Goal: Information Seeking & Learning: Learn about a topic

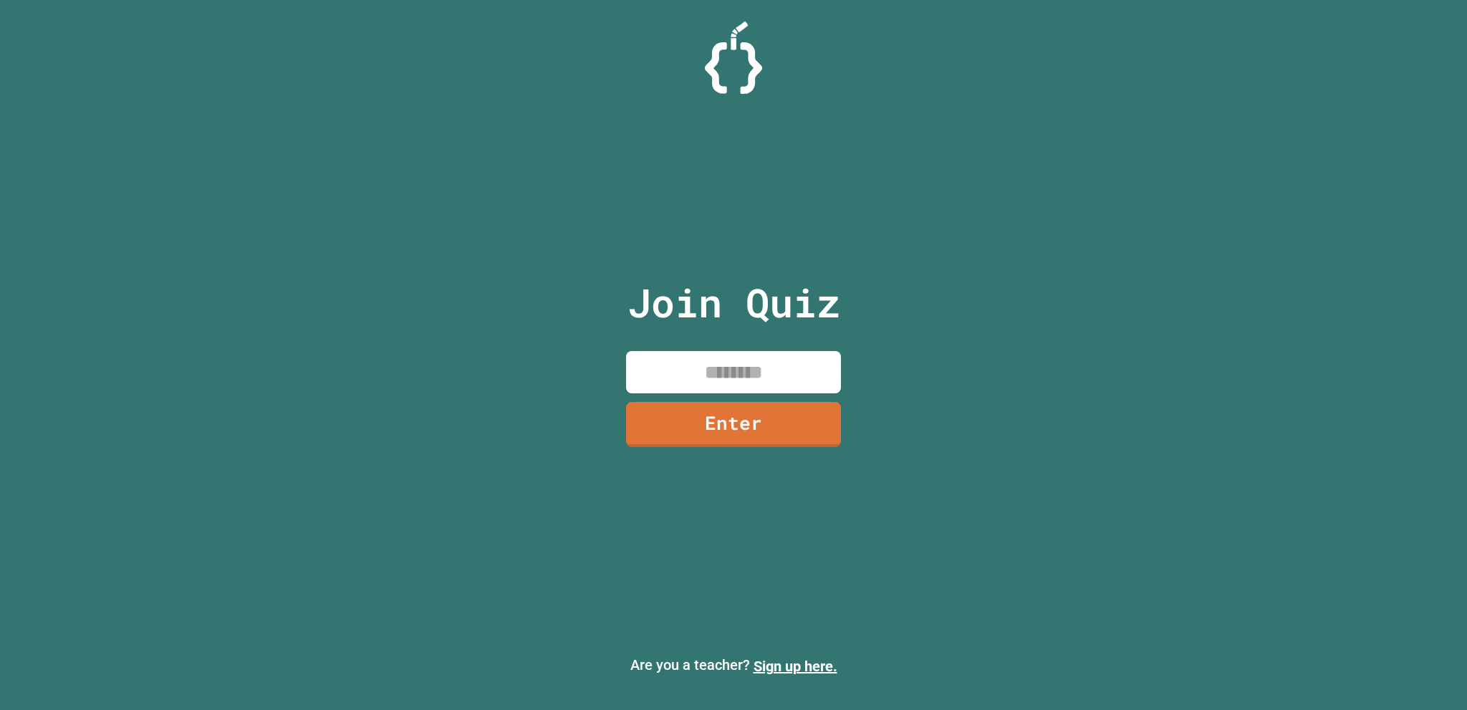
click at [776, 377] on input at bounding box center [733, 372] width 215 height 42
type input "********"
click at [810, 407] on link "Enter" at bounding box center [733, 422] width 212 height 47
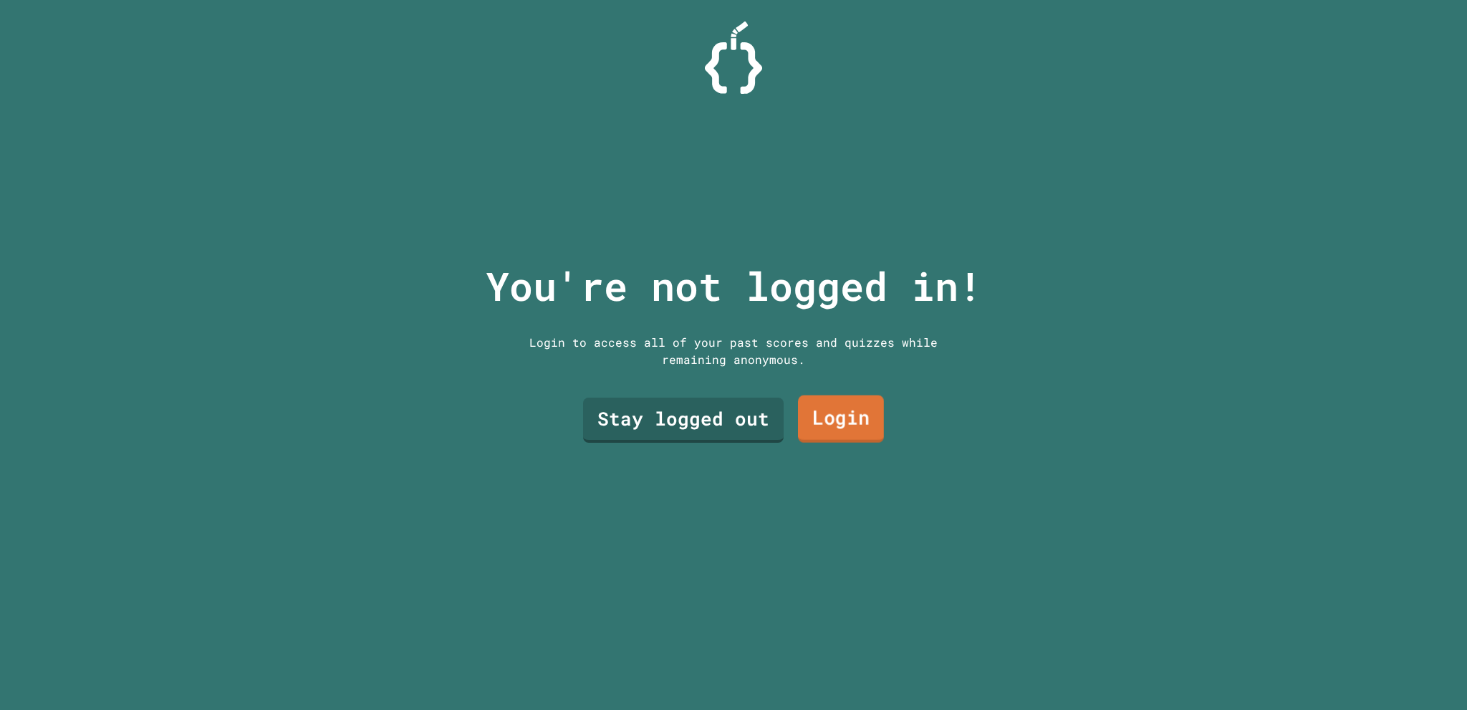
click at [812, 405] on link "Login" at bounding box center [841, 418] width 86 height 47
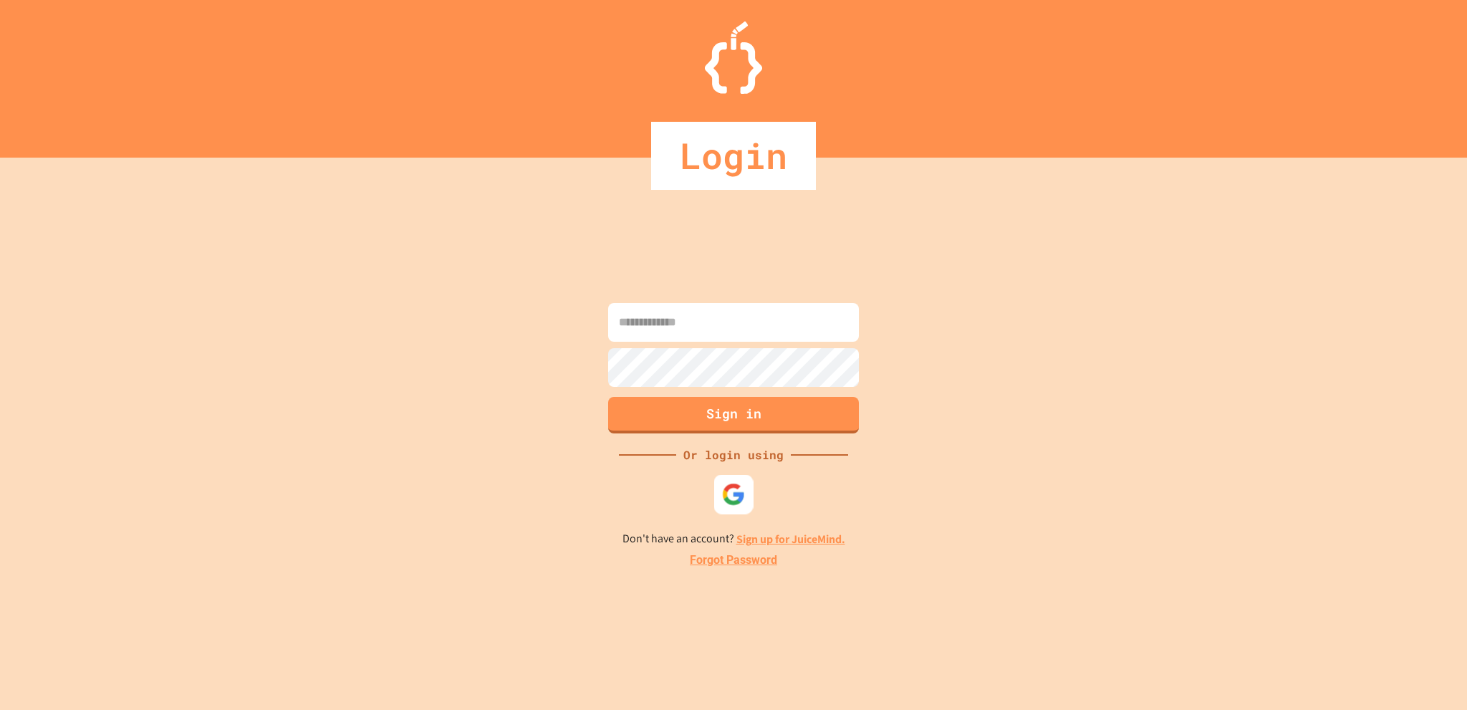
click at [746, 499] on div at bounding box center [733, 493] width 39 height 39
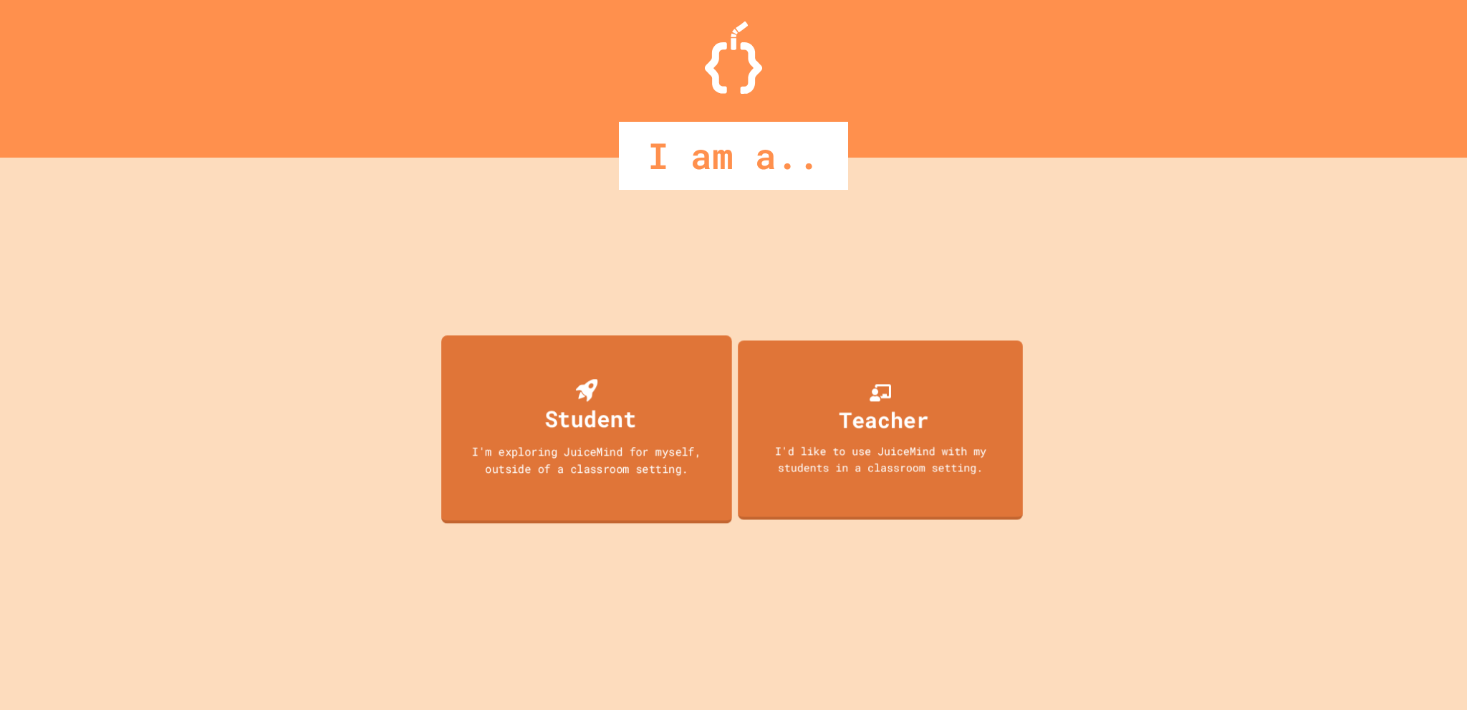
click at [670, 411] on div "Student I'm exploring JuiceMind for myself, outside of a classroom setting." at bounding box center [586, 429] width 291 height 188
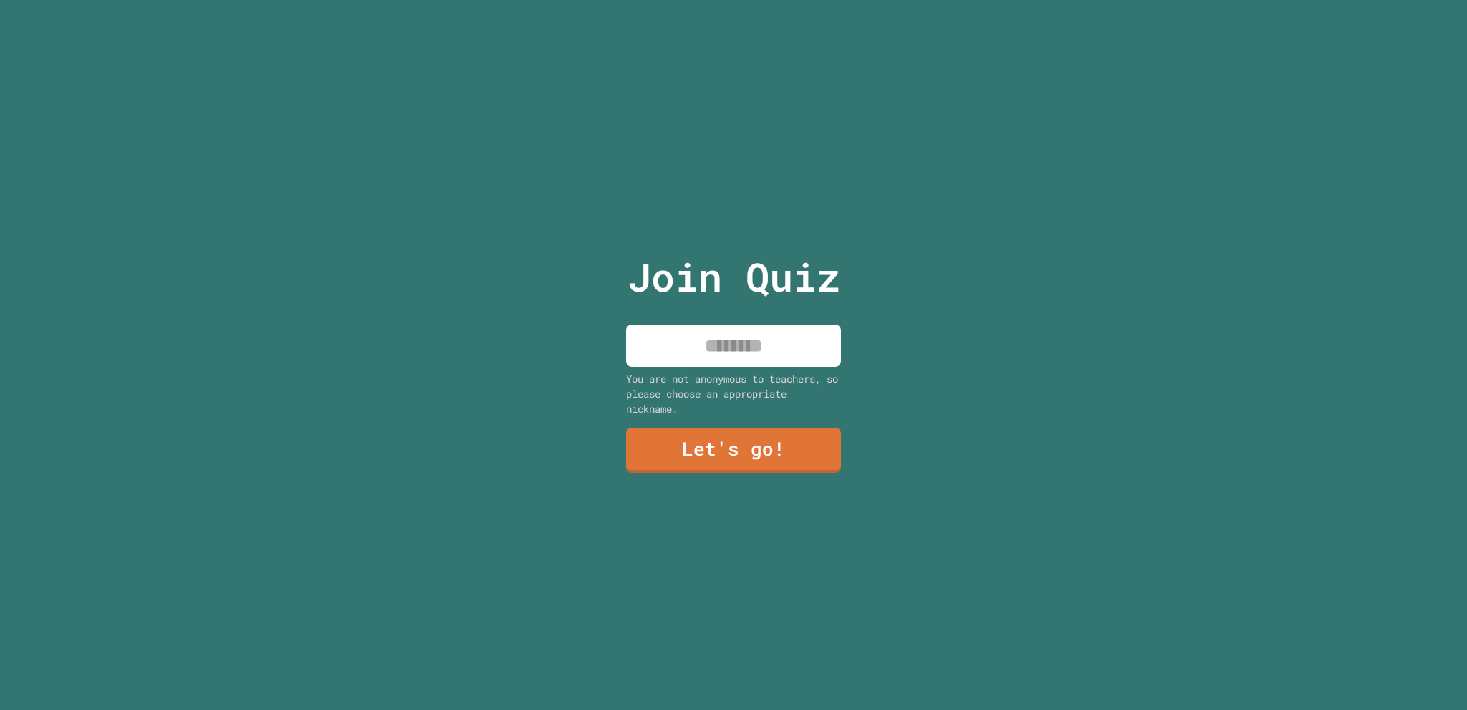
click at [705, 335] on input at bounding box center [733, 345] width 215 height 42
type input "****"
click at [745, 446] on link "Let's go!" at bounding box center [733, 448] width 194 height 47
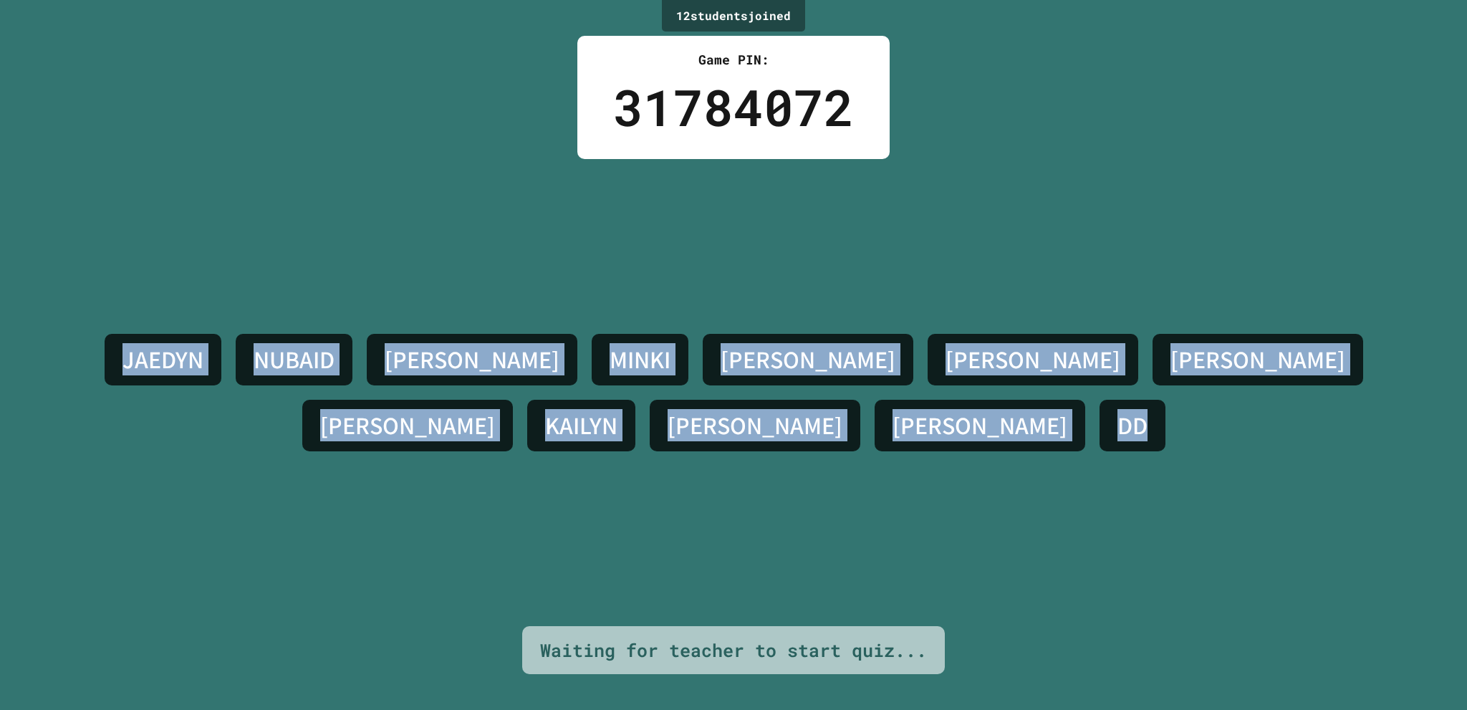
drag, startPoint x: 9, startPoint y: 322, endPoint x: 1410, endPoint y: 491, distance: 1411.1
click at [1410, 491] on div "12 student s joined Game PIN: 31784072 [PERSON_NAME] [PERSON_NAME] [DATE][PERSO…" at bounding box center [733, 355] width 1467 height 710
click at [1208, 183] on div "[PERSON_NAME] [PERSON_NAME] [DATE][PERSON_NAME] [PERSON_NAME] [PERSON_NAME] DD" at bounding box center [733, 392] width 1395 height 467
drag, startPoint x: 40, startPoint y: 309, endPoint x: 1392, endPoint y: 380, distance: 1353.5
click at [1392, 380] on div "[PERSON_NAME] [PERSON_NAME] [DATE][PERSON_NAME] [PERSON_NAME] [PERSON_NAME] DD" at bounding box center [733, 392] width 1395 height 467
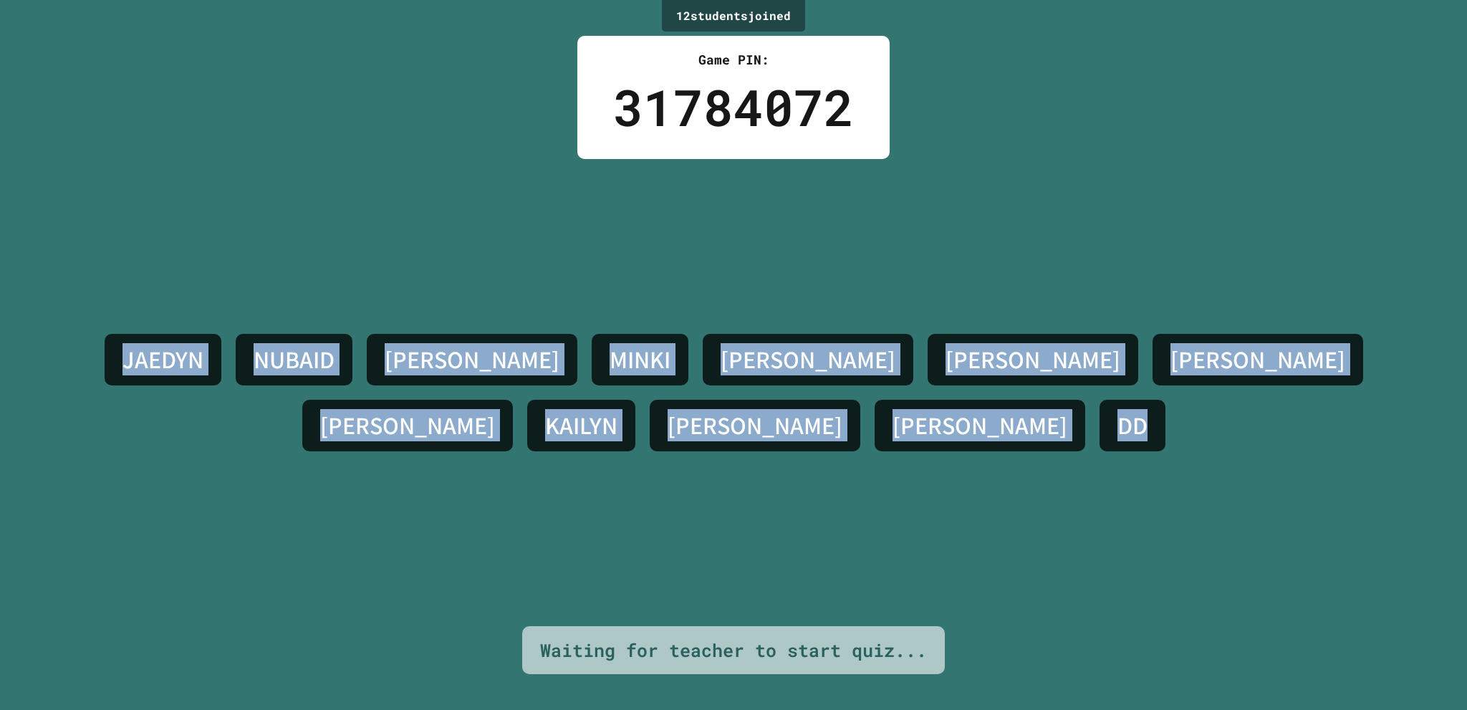
click at [1305, 170] on div "[PERSON_NAME] [PERSON_NAME] [DATE][PERSON_NAME] [PERSON_NAME] [PERSON_NAME] DD" at bounding box center [733, 392] width 1395 height 467
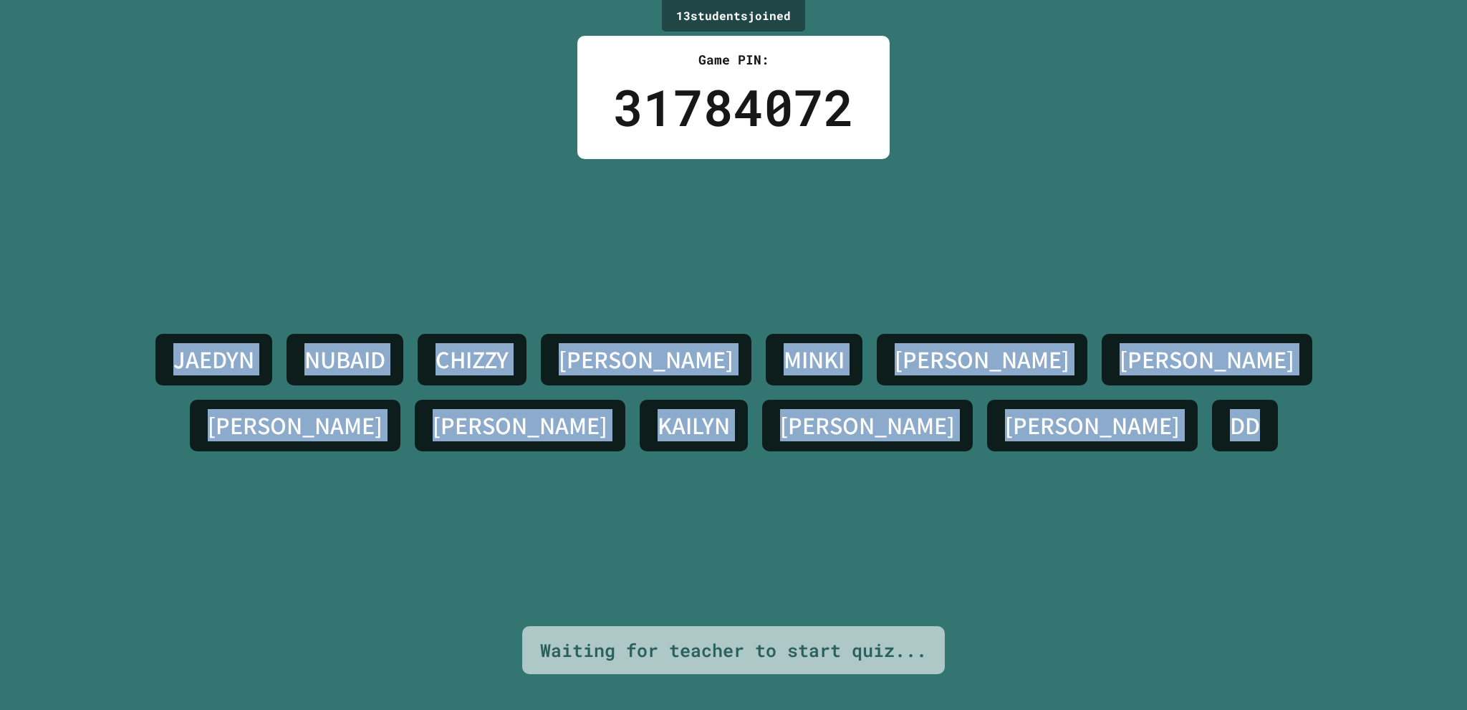
drag, startPoint x: 65, startPoint y: 348, endPoint x: 910, endPoint y: 498, distance: 858.3
click at [910, 498] on div "JAEDYN NUBAID [PERSON_NAME] [DATE][PERSON_NAME] [PERSON_NAME] [PERSON_NAME] DD" at bounding box center [733, 392] width 1395 height 467
click at [908, 471] on div "JAEDYN NUBAID [PERSON_NAME] [DATE][PERSON_NAME] [PERSON_NAME] [PERSON_NAME] DD" at bounding box center [733, 392] width 1395 height 467
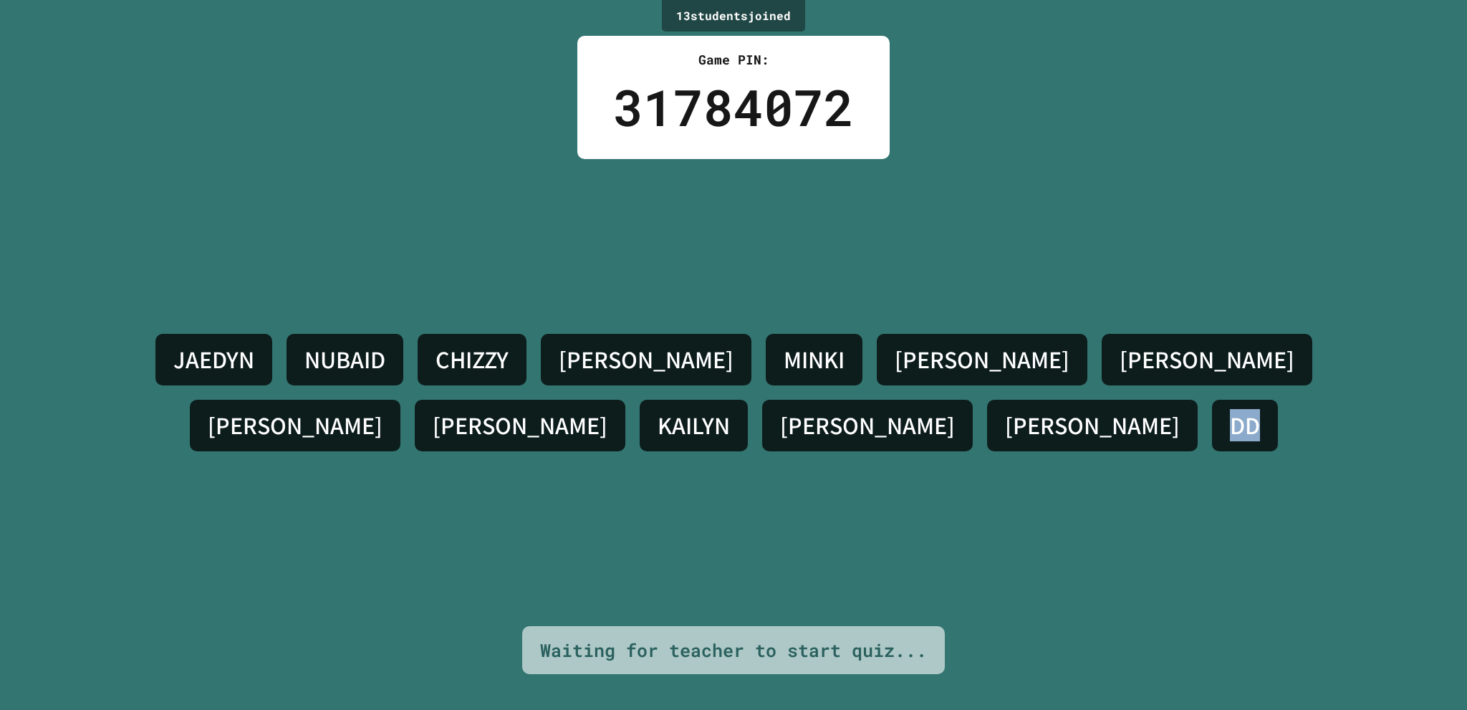
drag, startPoint x: 803, startPoint y: 423, endPoint x: 754, endPoint y: 415, distance: 49.3
click at [1212, 415] on div "DD" at bounding box center [1245, 426] width 66 height 52
click at [936, 140] on div "13 student s joined Game PIN: 31784072 [PERSON_NAME] [PERSON_NAME] [DATE][PERSO…" at bounding box center [733, 355] width 1467 height 710
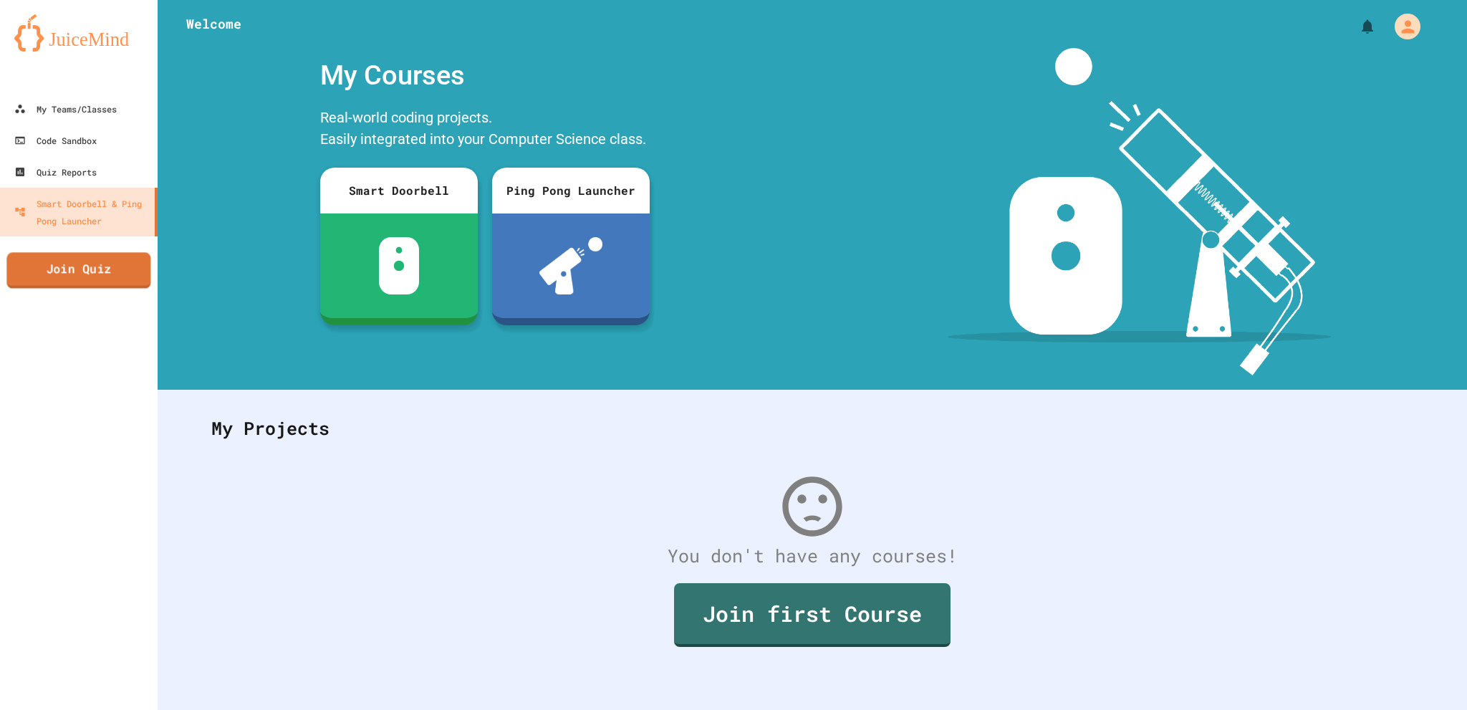
click at [122, 258] on link "Join Quiz" at bounding box center [78, 270] width 144 height 36
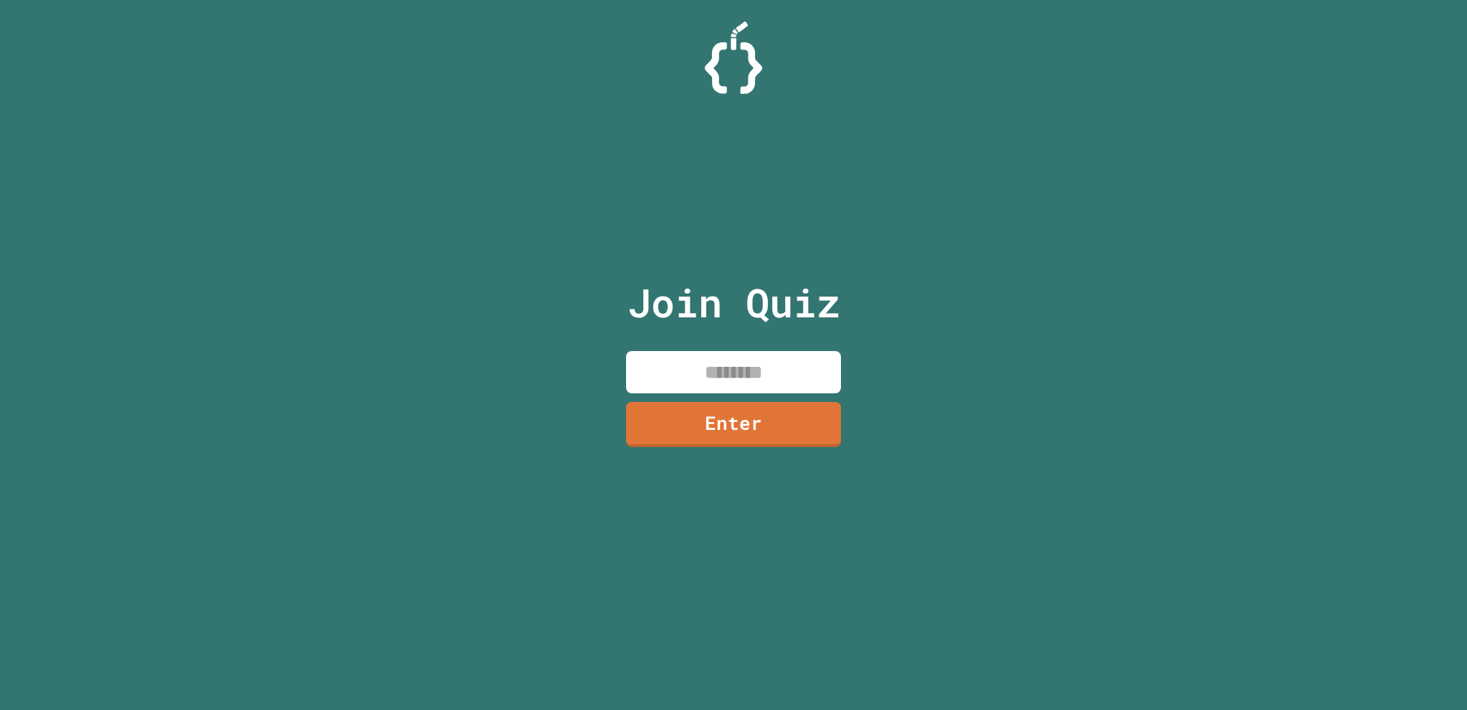
click at [672, 366] on input at bounding box center [733, 372] width 215 height 42
type input "********"
click at [676, 408] on link "Enter" at bounding box center [733, 421] width 195 height 47
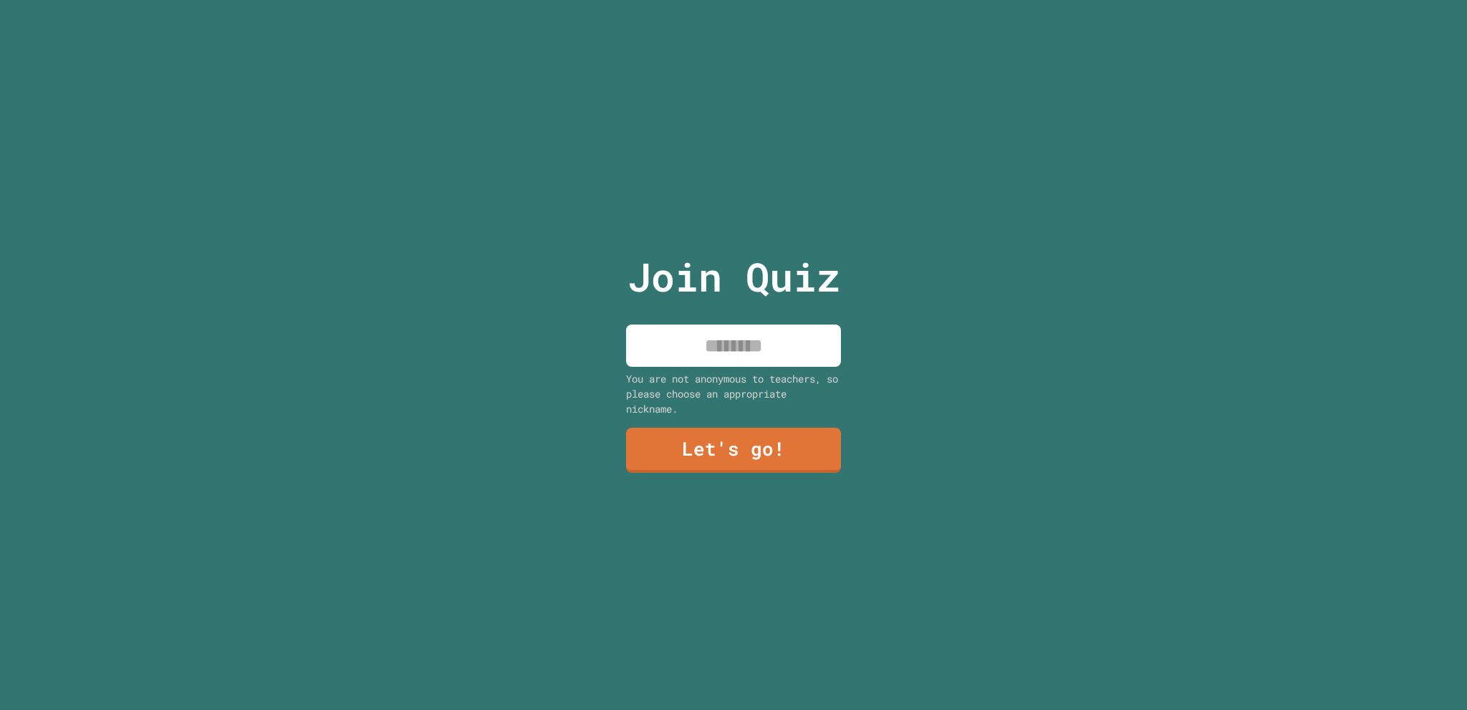
click at [733, 346] on input at bounding box center [733, 345] width 215 height 42
type input "****"
click at [712, 440] on link "Let's go!" at bounding box center [733, 450] width 217 height 46
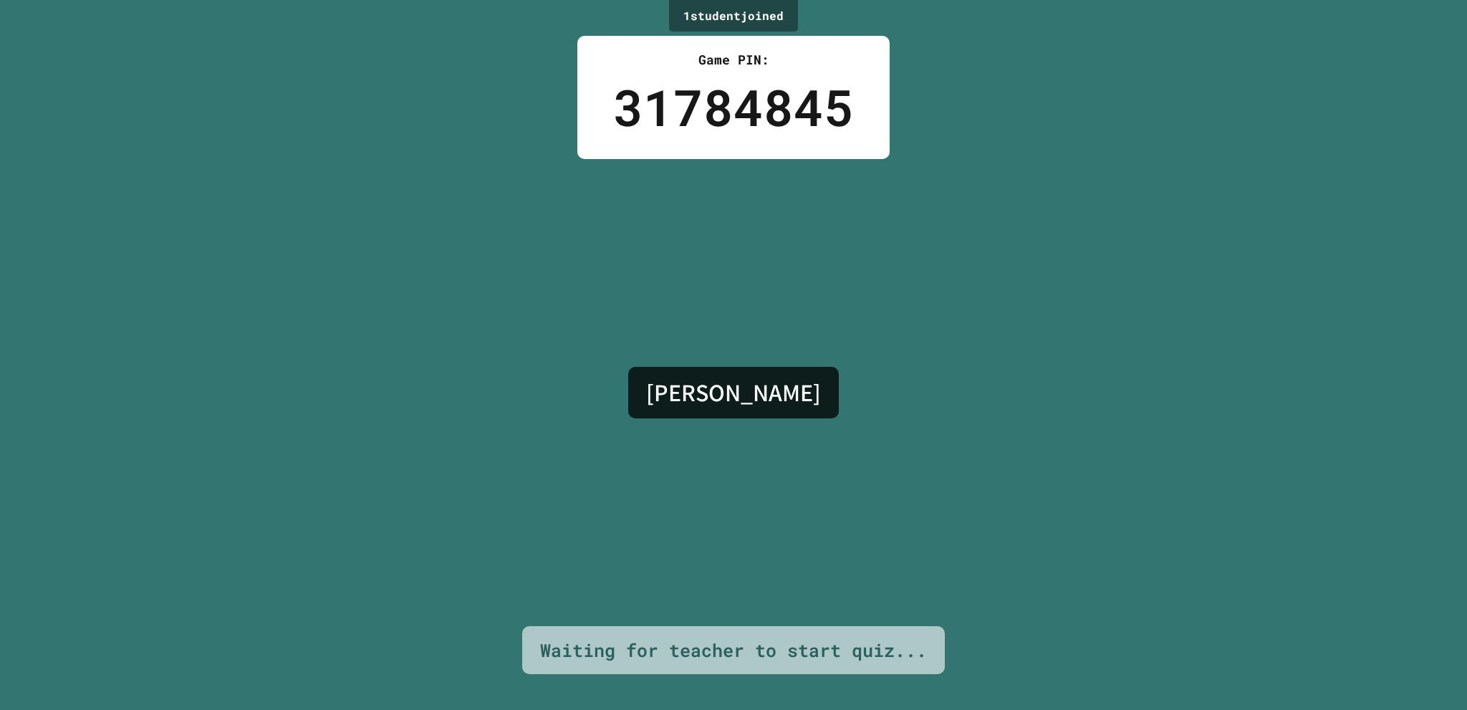
drag, startPoint x: 902, startPoint y: 228, endPoint x: 979, endPoint y: 183, distance: 89.6
click at [979, 183] on div "1 student joined Game PIN: 31784845 [PERSON_NAME] Waiting for teacher to start …" at bounding box center [733, 355] width 1467 height 710
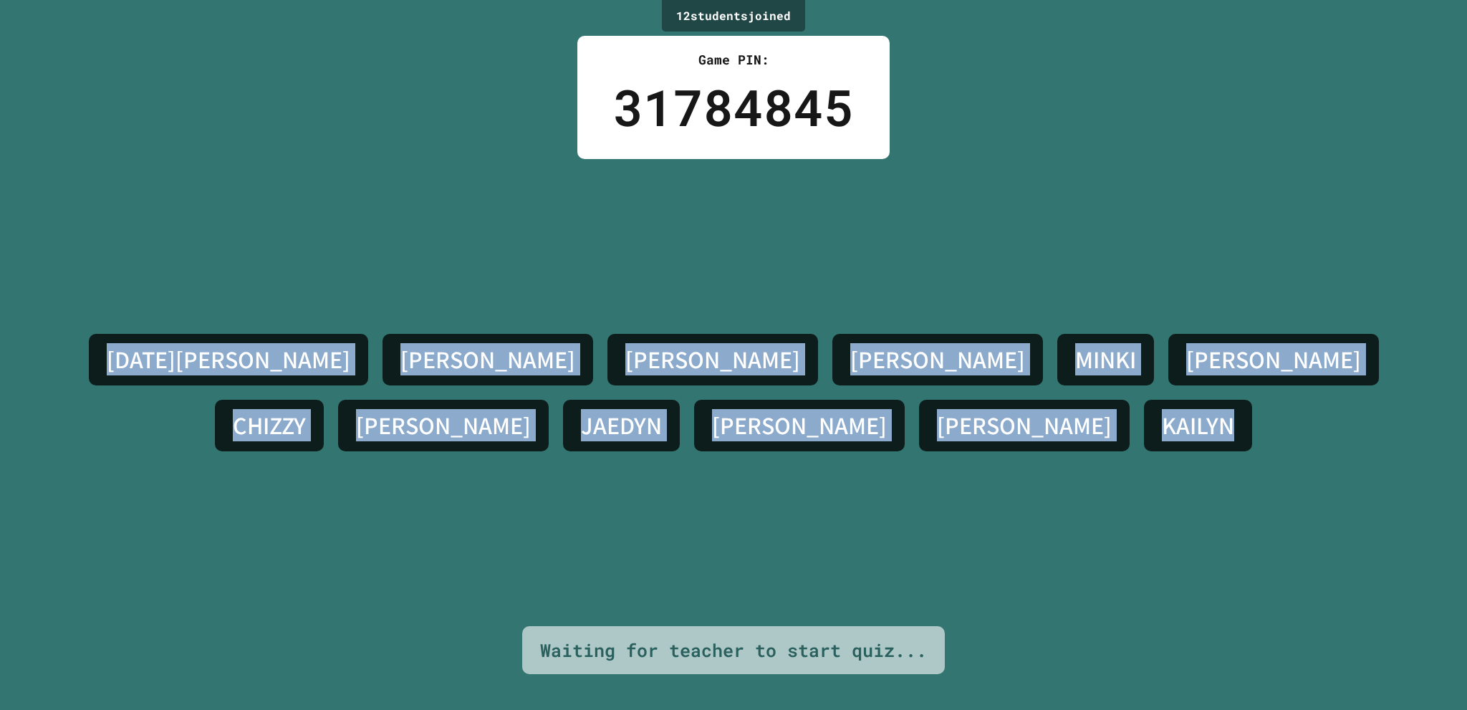
drag, startPoint x: 2, startPoint y: 357, endPoint x: 920, endPoint y: 531, distance: 933.9
click at [920, 531] on div "12 student s joined Game PIN: 31784845 [DATE][PERSON_NAME] [PERSON_NAME] MINKI …" at bounding box center [733, 355] width 1467 height 710
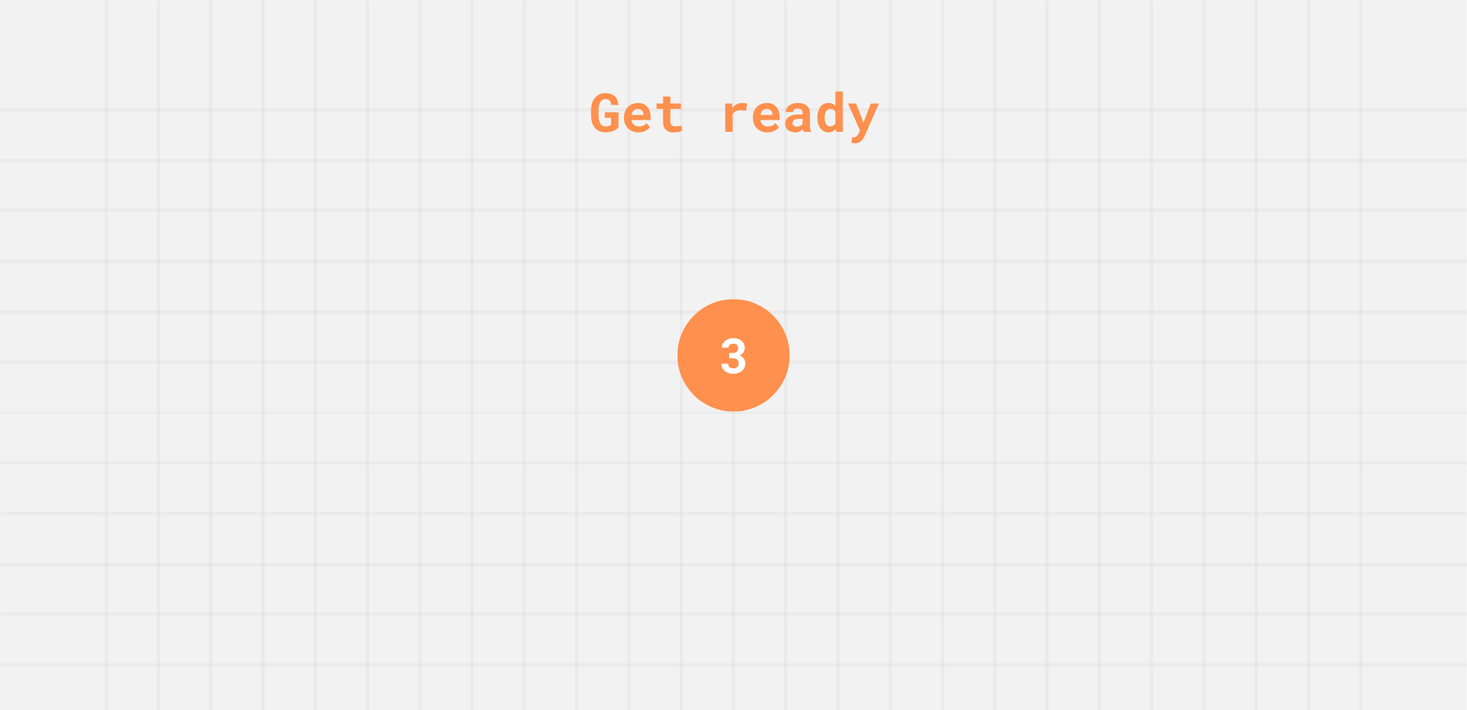
click at [920, 524] on div "Get ready 3" at bounding box center [733, 355] width 1467 height 710
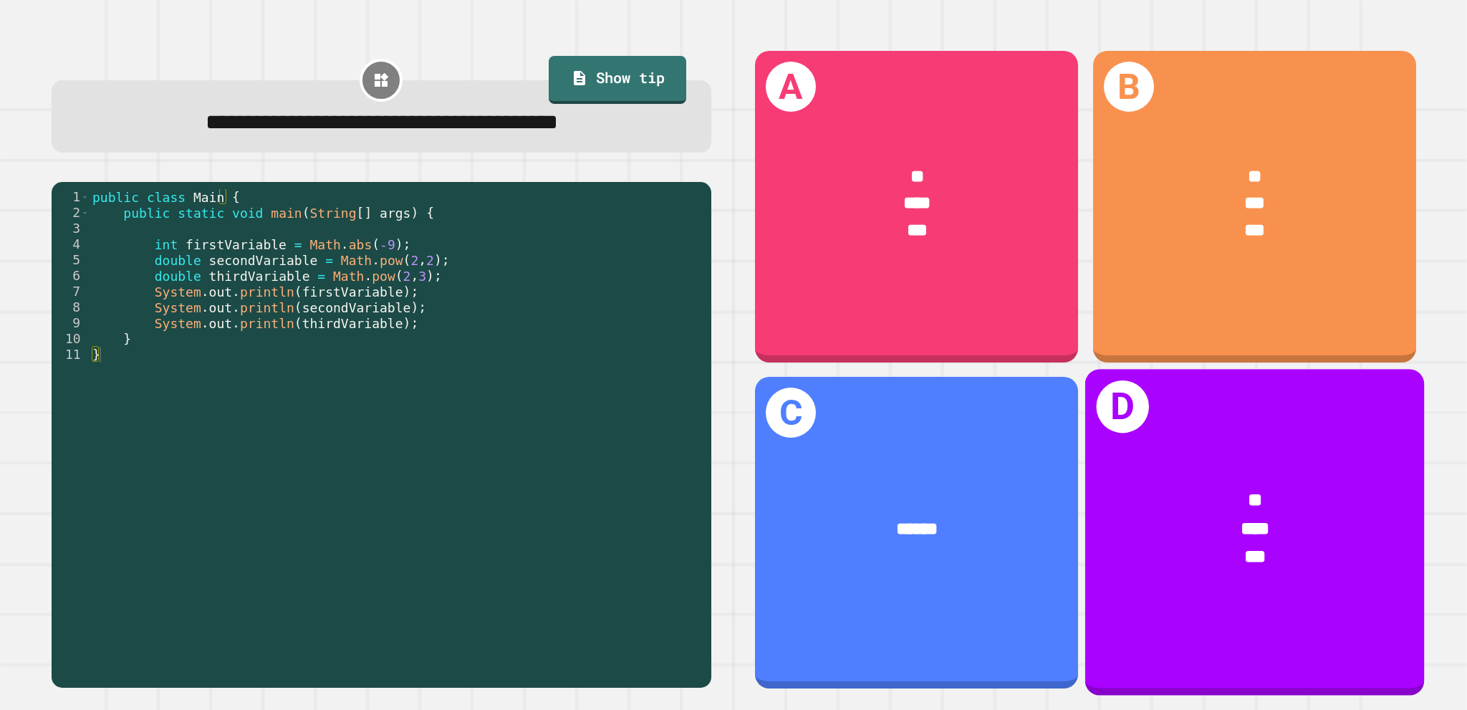
click at [1200, 460] on div "* *** ***" at bounding box center [1253, 528] width 339 height 158
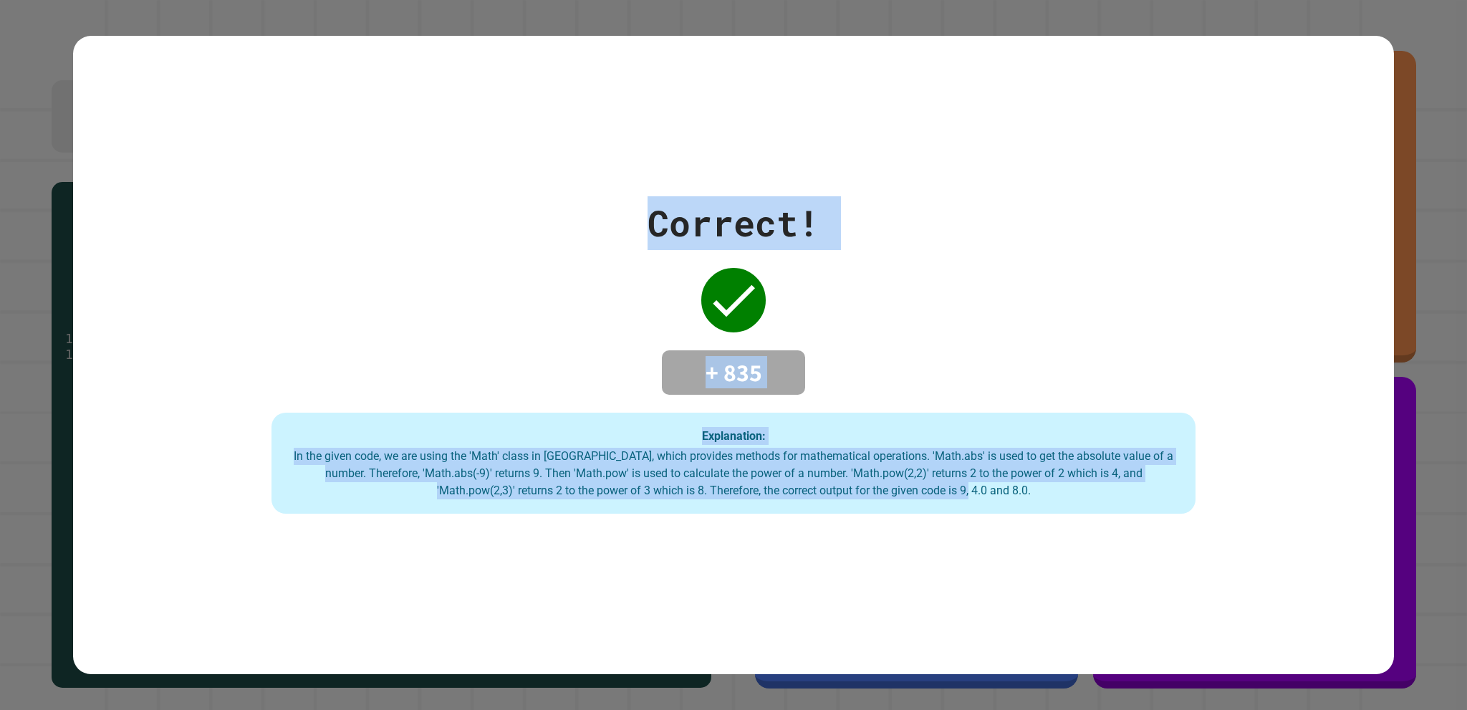
drag, startPoint x: 572, startPoint y: 191, endPoint x: 1054, endPoint y: 523, distance: 585.1
click at [1054, 523] on div "Correct! + 835 Explanation: In the given code, we are using the 'Math' class in…" at bounding box center [733, 355] width 1320 height 639
click at [1405, 380] on div "Correct! + 835 Explanation: In the given code, we are using the 'Math' class in…" at bounding box center [733, 355] width 1467 height 710
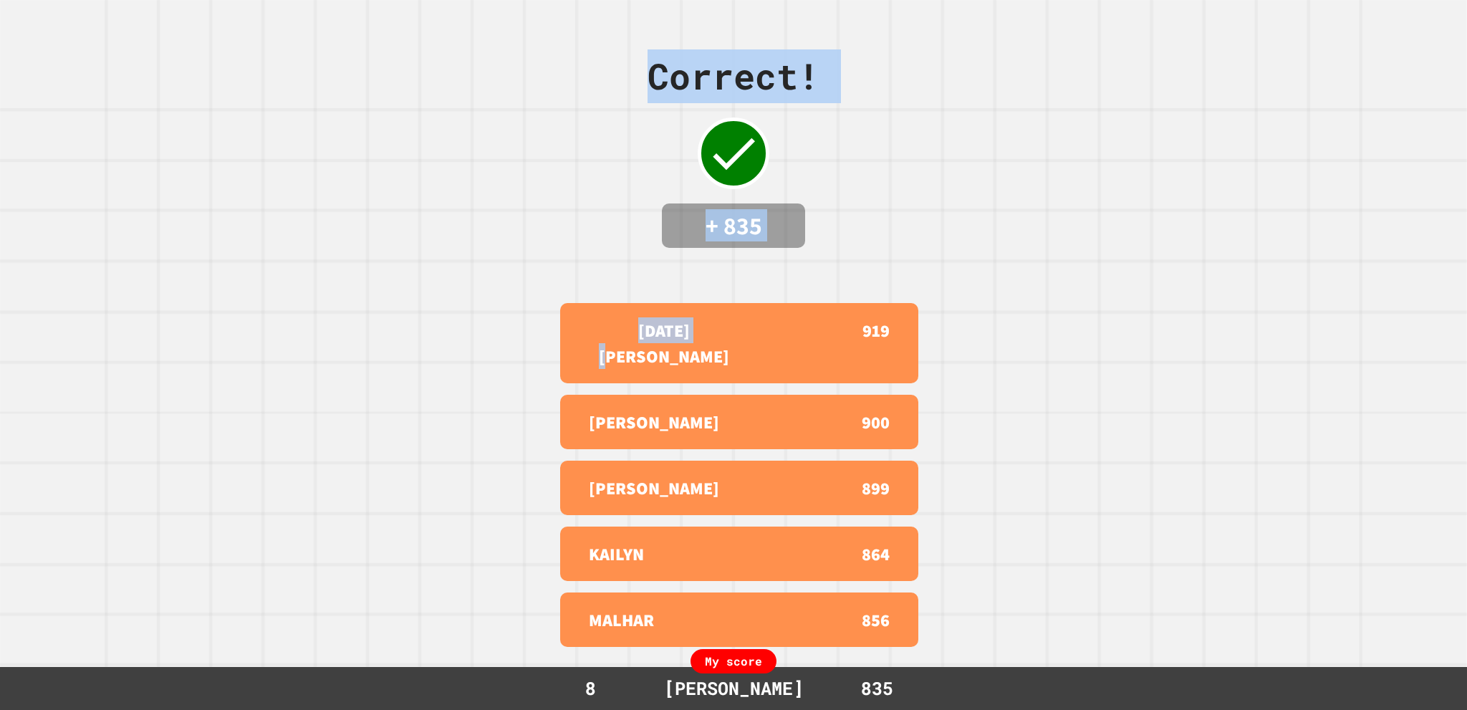
drag, startPoint x: 1111, startPoint y: 380, endPoint x: 647, endPoint y: 325, distance: 466.7
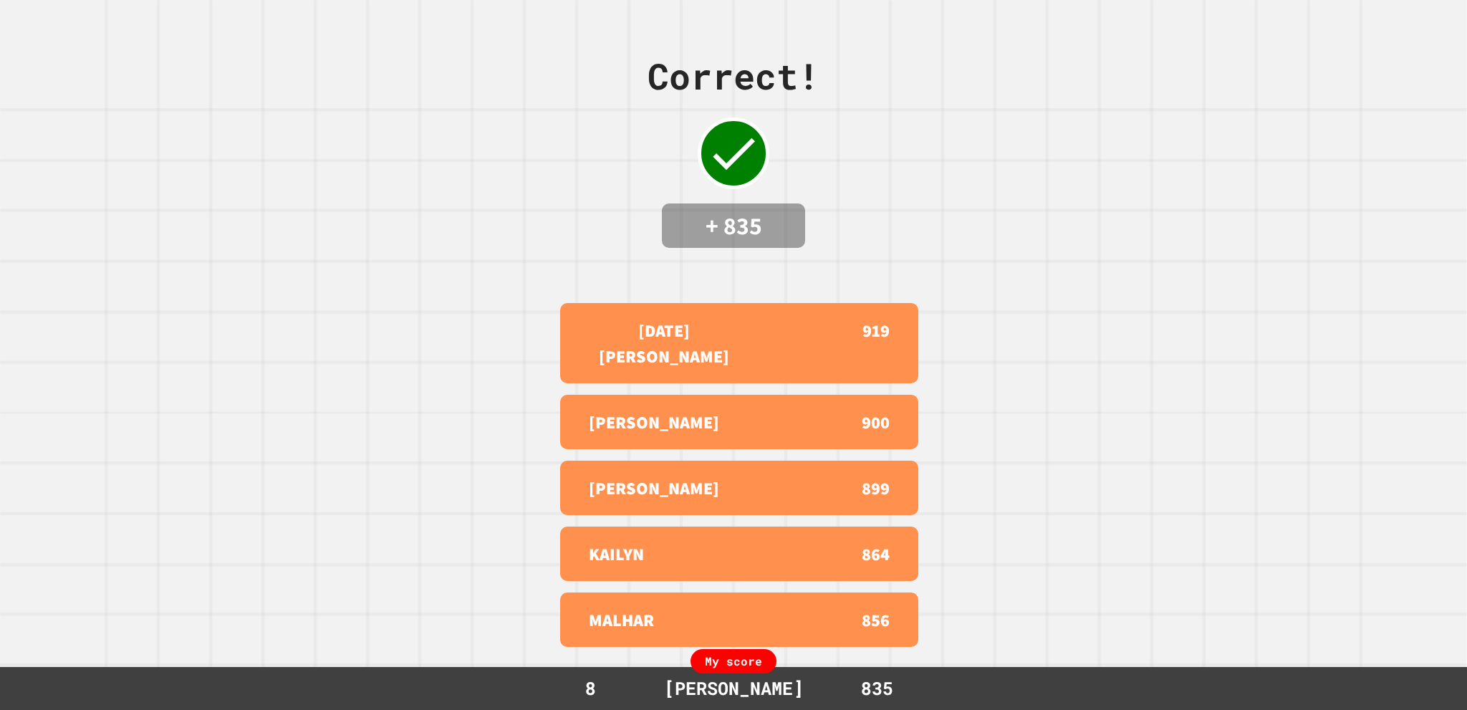
click at [942, 238] on div "Correct! + 835 [DATE][PERSON_NAME] 919 AIDEN 900 [PERSON_NAME] 899 KAILYN 864 M…" at bounding box center [733, 355] width 1467 height 710
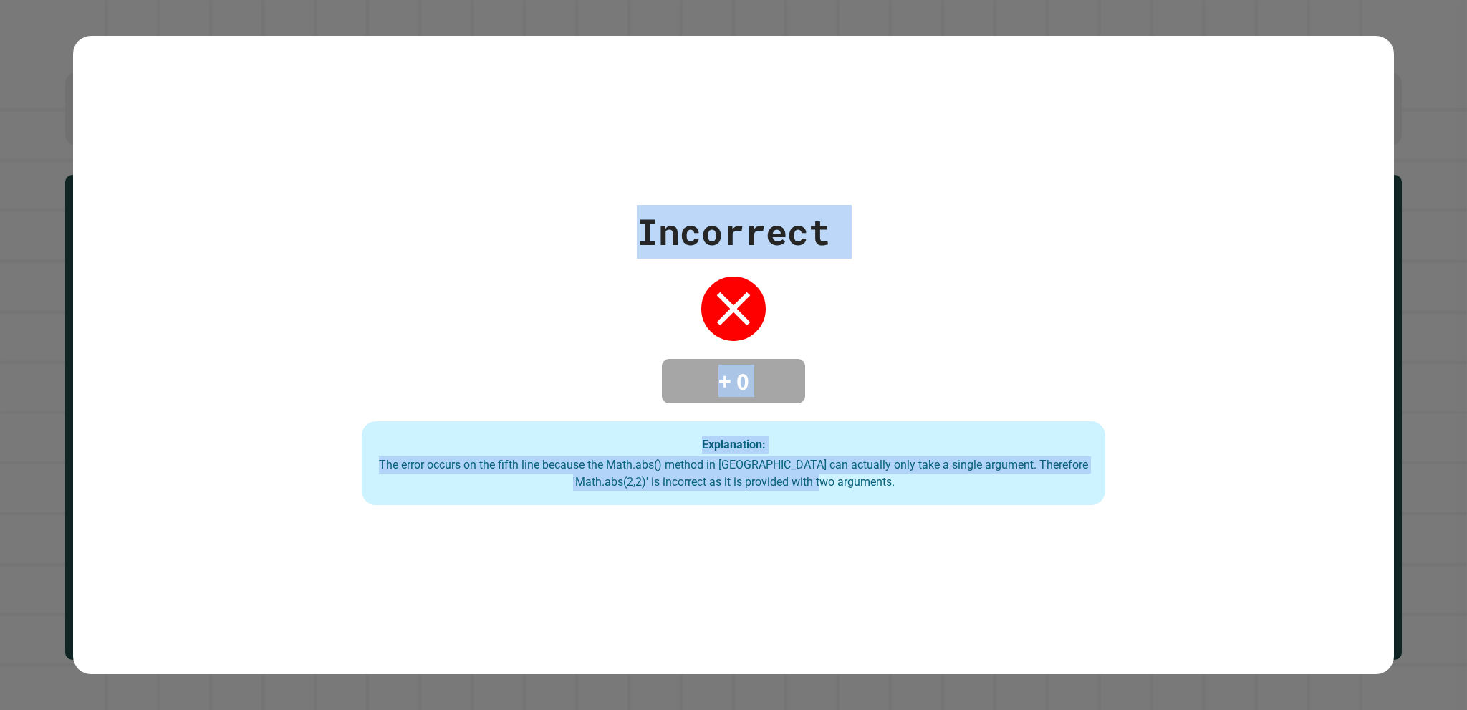
drag, startPoint x: 378, startPoint y: 123, endPoint x: 1184, endPoint y: 491, distance: 885.6
click at [1184, 491] on div "Incorrect + 0 Explanation: The error occurs on the fifth line because the Math.…" at bounding box center [733, 355] width 1320 height 639
click at [1166, 485] on div "Incorrect + 0 Explanation: The error occurs on the fifth line because the Math.…" at bounding box center [734, 355] width 1062 height 301
drag, startPoint x: 1101, startPoint y: 521, endPoint x: 544, endPoint y: 219, distance: 633.3
click at [544, 219] on div "Incorrect + 0 Explanation: The error occurs on the fifth line because the Math.…" at bounding box center [733, 355] width 1320 height 639
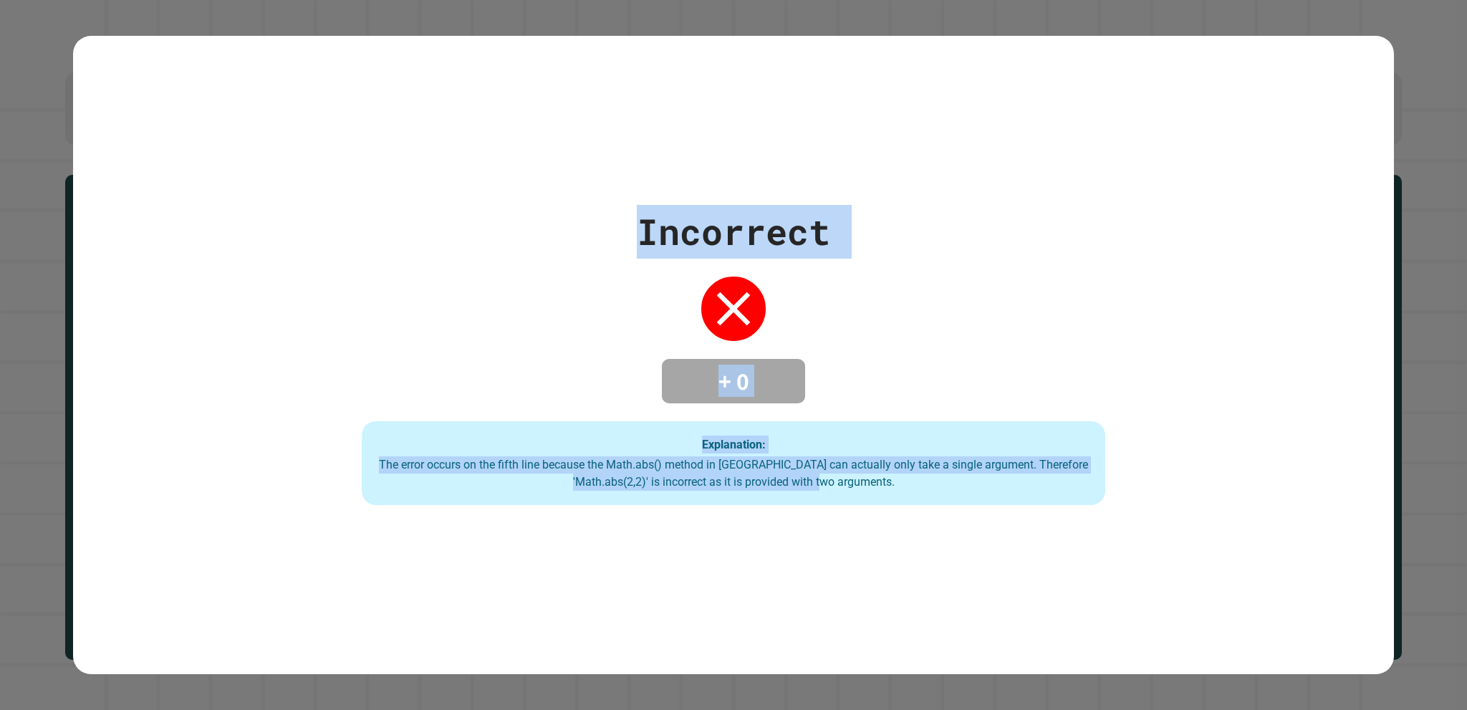
click at [453, 193] on div "Incorrect + 0 Explanation: The error occurs on the fifth line because the Math.…" at bounding box center [733, 355] width 1320 height 639
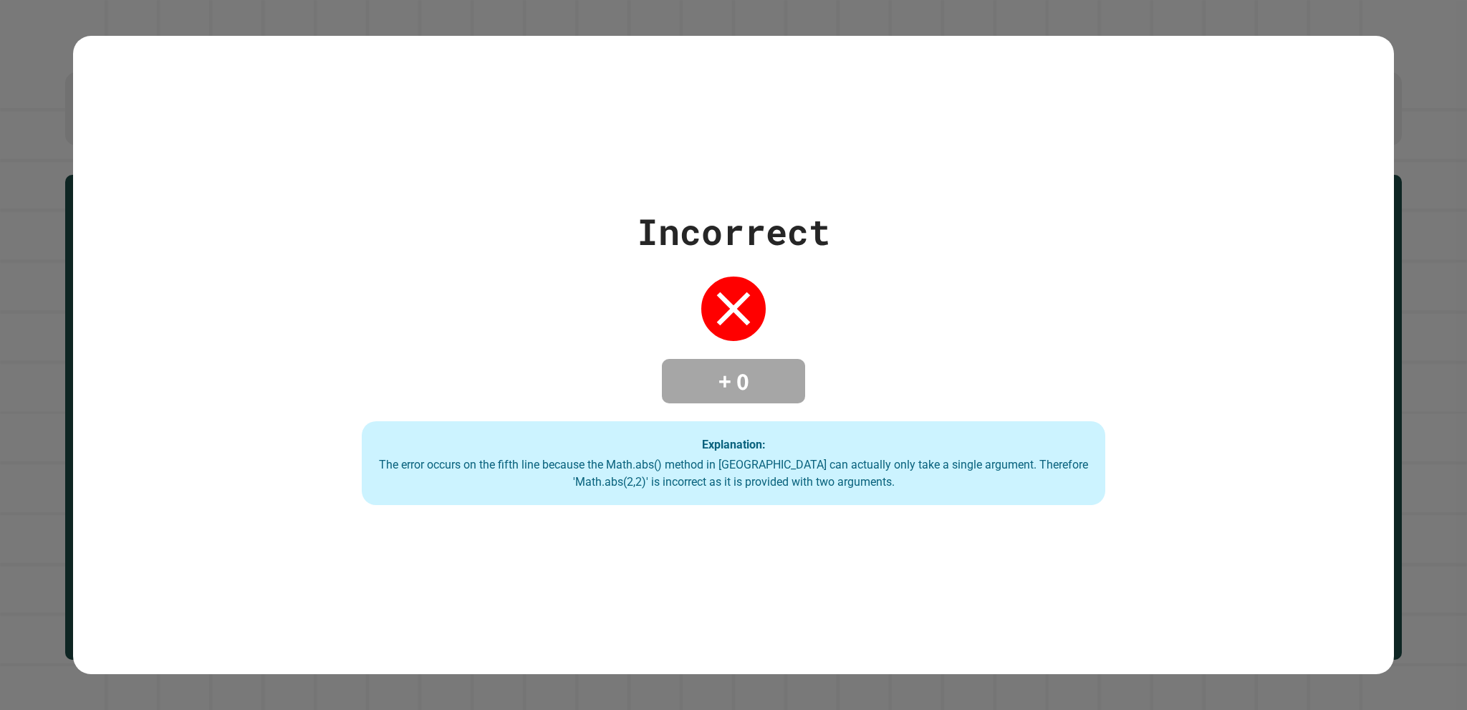
drag, startPoint x: 0, startPoint y: 297, endPoint x: 0, endPoint y: 641, distance: 343.8
drag, startPoint x: 0, startPoint y: 641, endPoint x: 192, endPoint y: 208, distance: 473.3
click at [192, 208] on div "Incorrect + 0 Explanation: The error occurs on the fifth line because the Math.…" at bounding box center [733, 355] width 1320 height 301
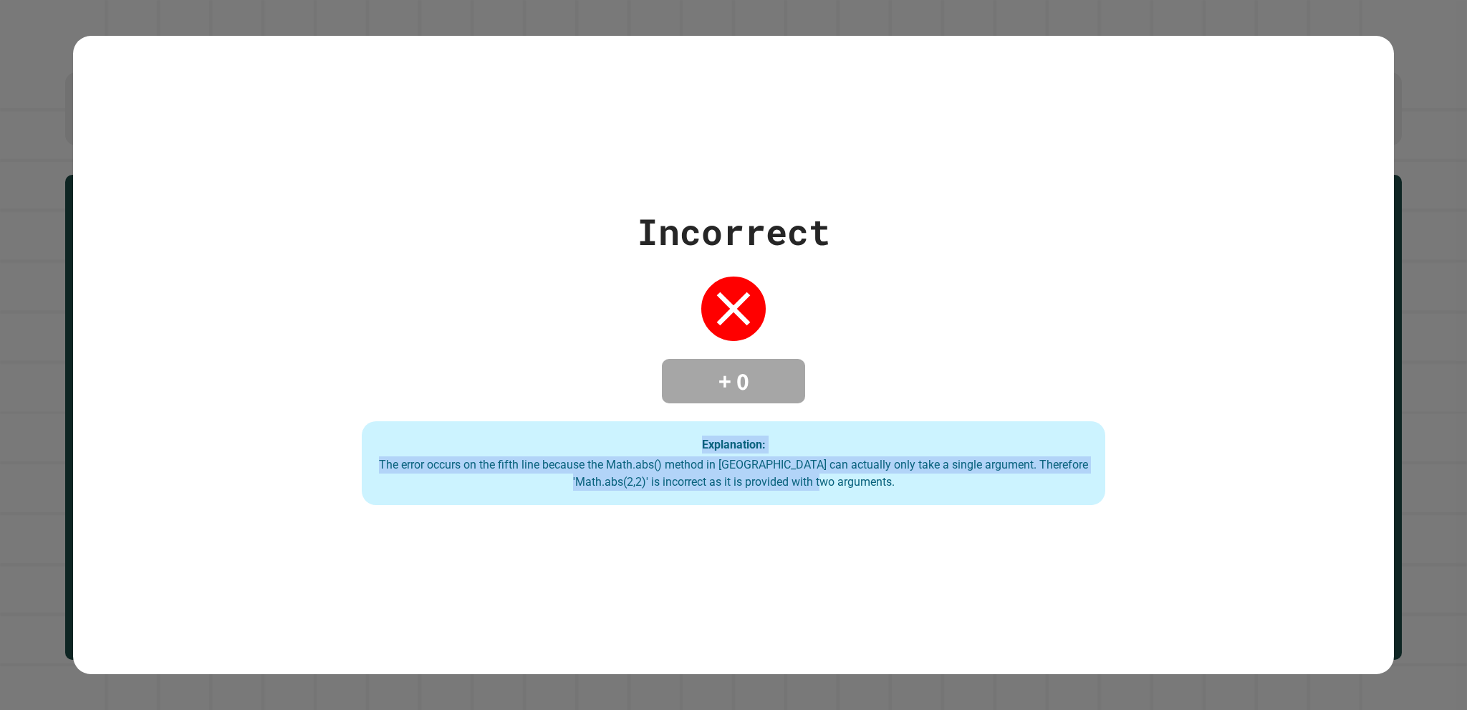
drag, startPoint x: 192, startPoint y: 212, endPoint x: 1044, endPoint y: 538, distance: 911.8
click at [1044, 538] on div "Incorrect + 0 Explanation: The error occurs on the fifth line because the Math.…" at bounding box center [733, 355] width 1320 height 639
click at [1004, 524] on div "Incorrect + 0 Explanation: The error occurs on the fifth line because the Math.…" at bounding box center [733, 355] width 1320 height 639
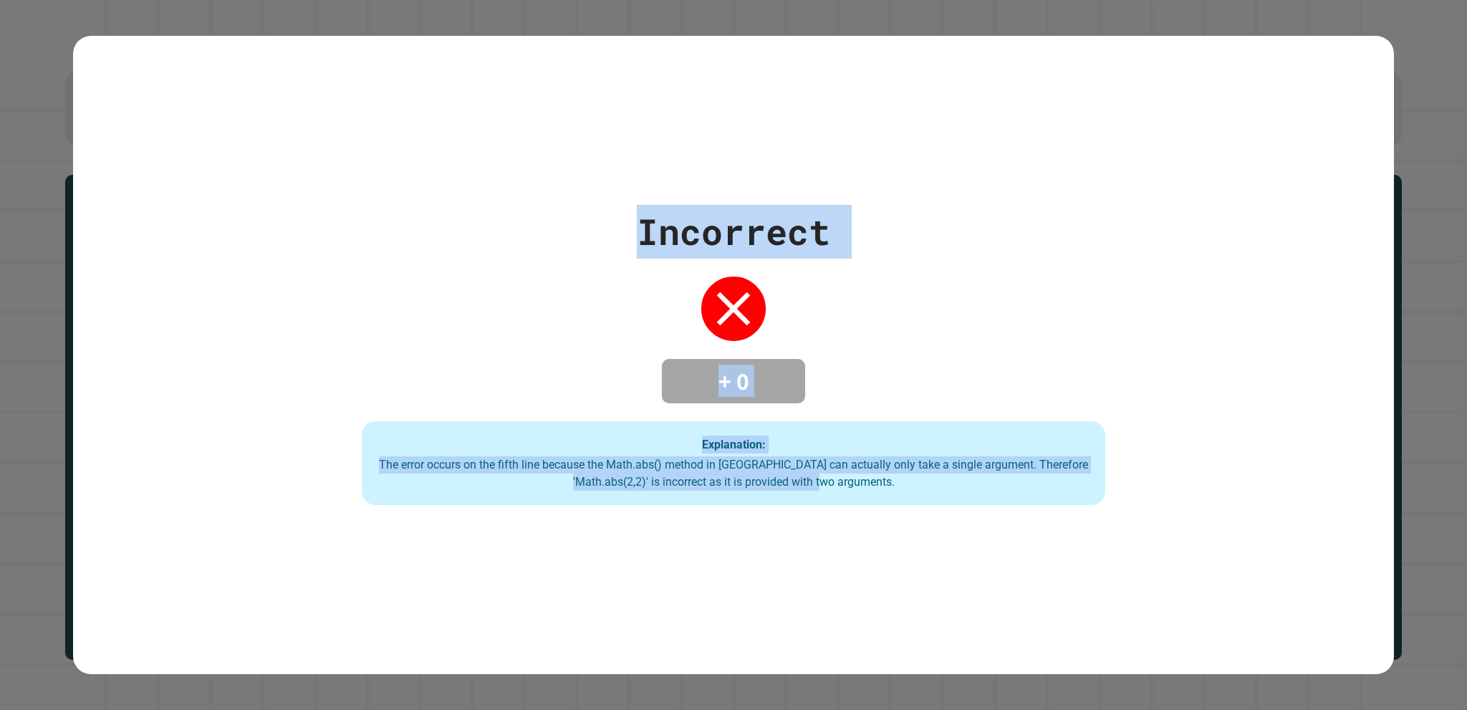
drag, startPoint x: 1038, startPoint y: 527, endPoint x: 429, endPoint y: -87, distance: 864.5
click at [429, 0] on html "**********" at bounding box center [733, 355] width 1467 height 710
click at [782, 47] on div "Incorrect + 0 Explanation: The error occurs on the fifth line because the Math.…" at bounding box center [733, 355] width 1320 height 639
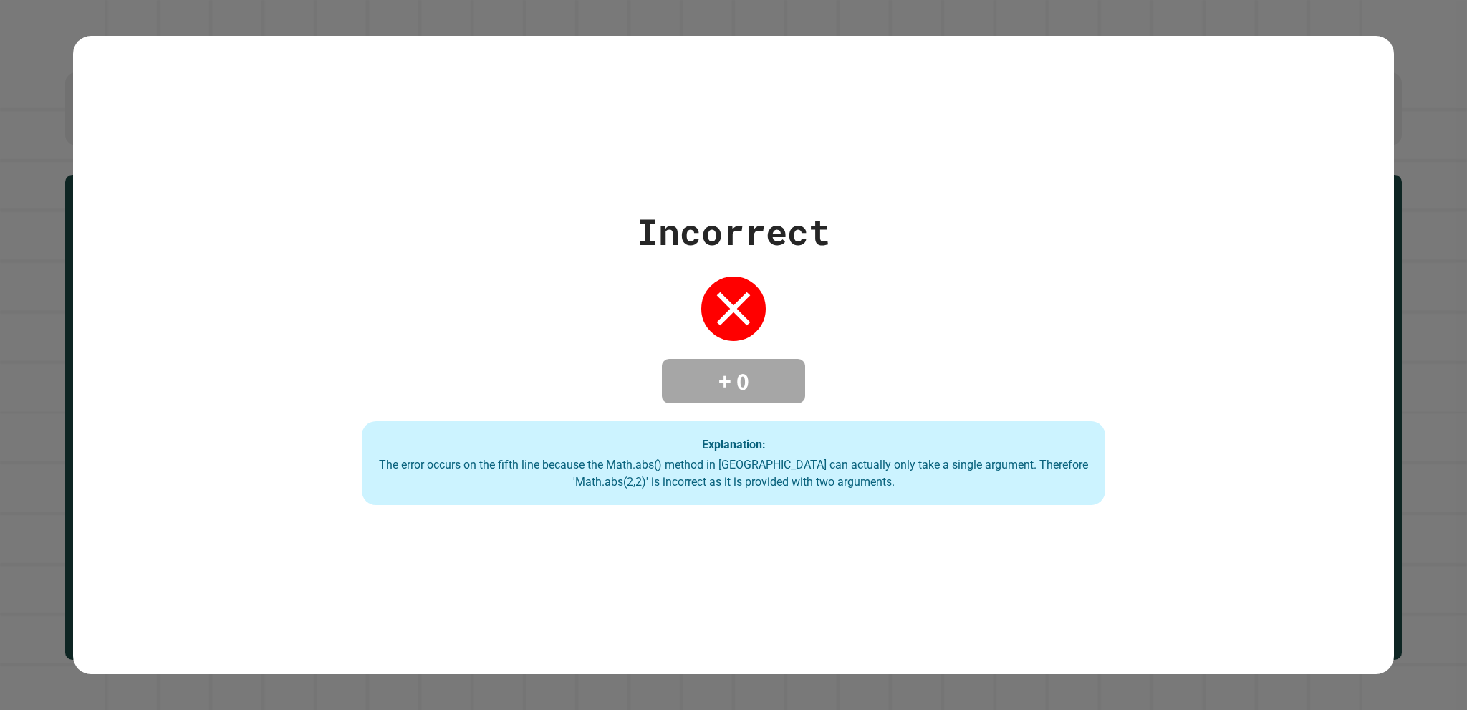
drag, startPoint x: 719, startPoint y: 22, endPoint x: 699, endPoint y: 23, distance: 20.1
click at [699, 23] on div "Incorrect + 0 Explanation: The error occurs on the fifth line because the Math.…" at bounding box center [733, 355] width 1467 height 710
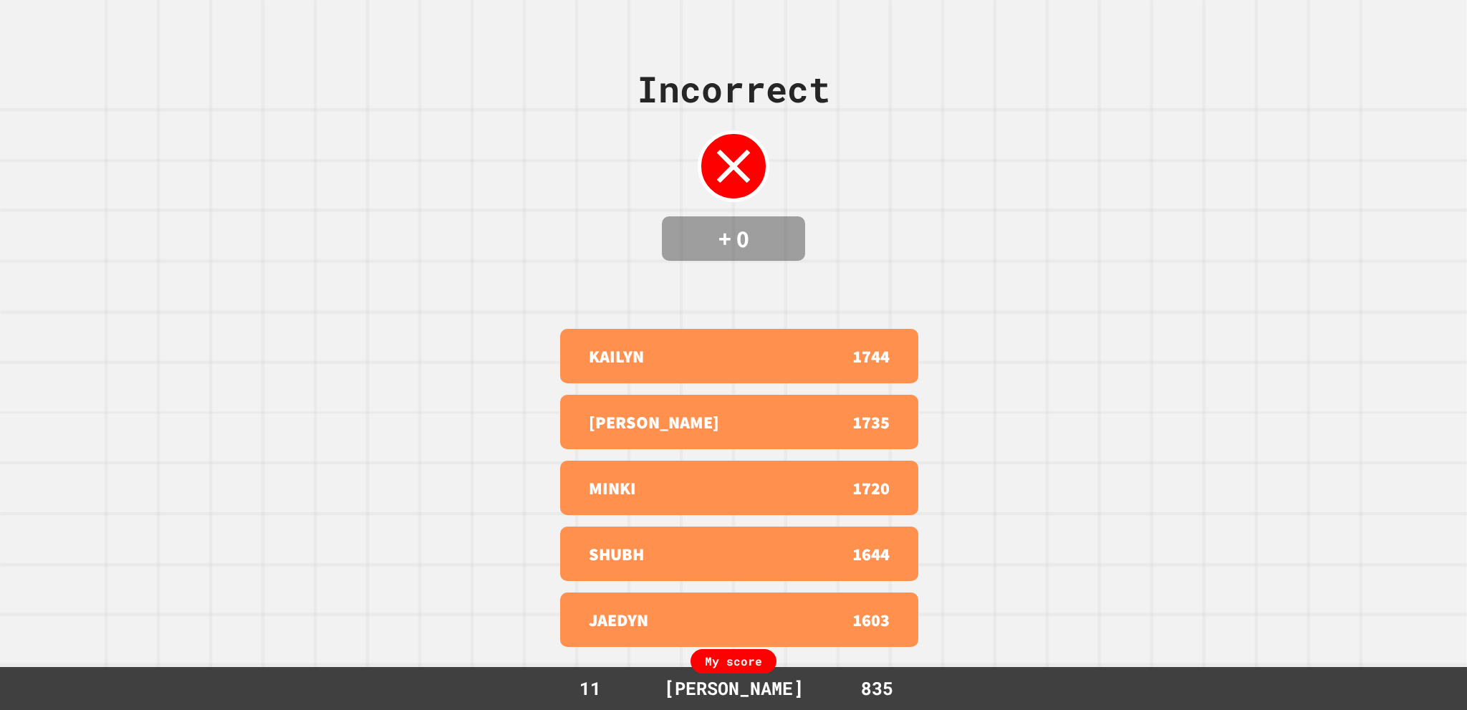
drag, startPoint x: 630, startPoint y: 85, endPoint x: 997, endPoint y: 102, distance: 367.8
click at [999, 102] on div "Incorrect + 0 KAILYN 1744 [PERSON_NAME] 1735 MINKI 1720 [GEOGRAPHIC_DATA] 1644 …" at bounding box center [733, 355] width 1467 height 710
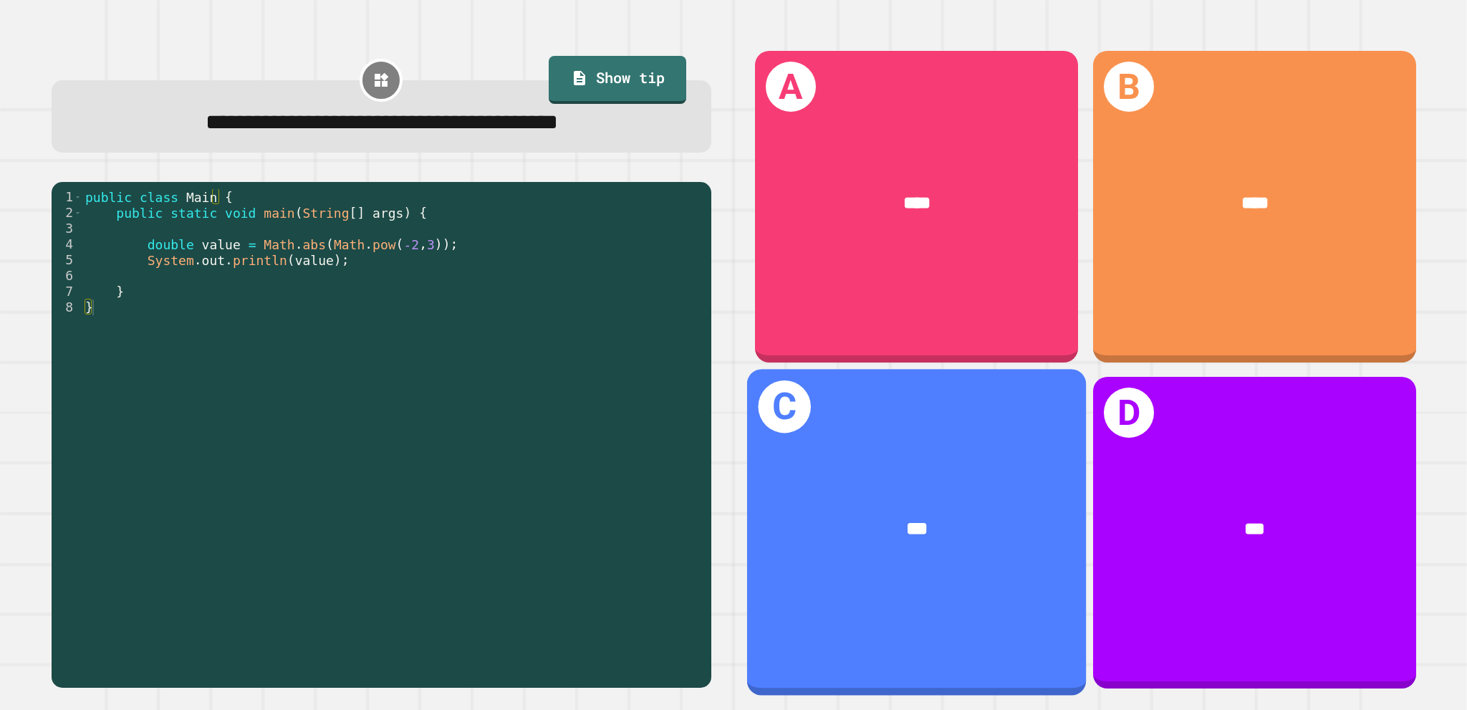
click at [881, 539] on div "***" at bounding box center [916, 529] width 339 height 102
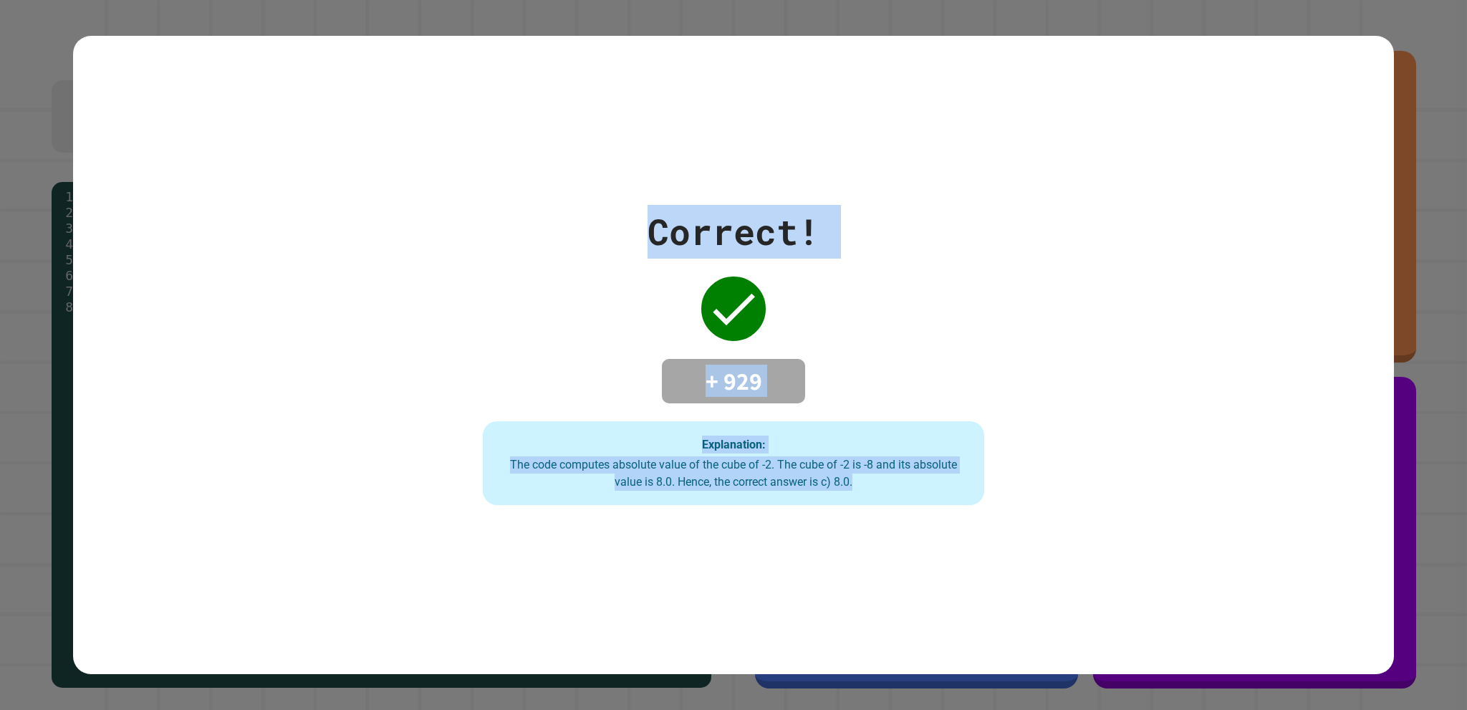
drag, startPoint x: 633, startPoint y: 30, endPoint x: 994, endPoint y: 522, distance: 610.3
click at [994, 522] on div "Correct! + 929 Explanation: The code computes absolute value of the cube of -2.…" at bounding box center [733, 355] width 1467 height 710
click at [1034, 430] on div "Correct! + 929 Explanation: The code computes absolute value of the cube of -2.…" at bounding box center [733, 355] width 716 height 301
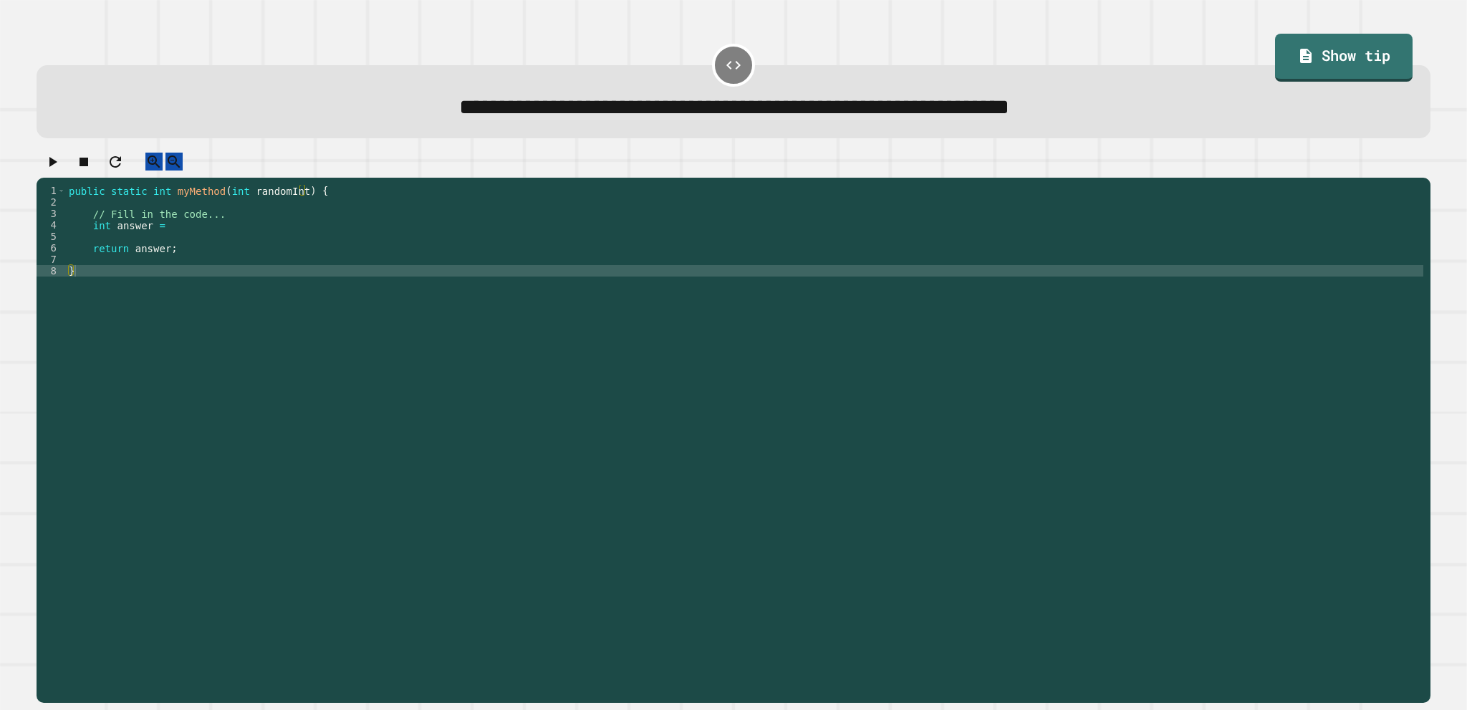
click at [193, 264] on div "public static int myMethod ( int randomInt ) { // Fill in the code... int answe…" at bounding box center [744, 425] width 1357 height 481
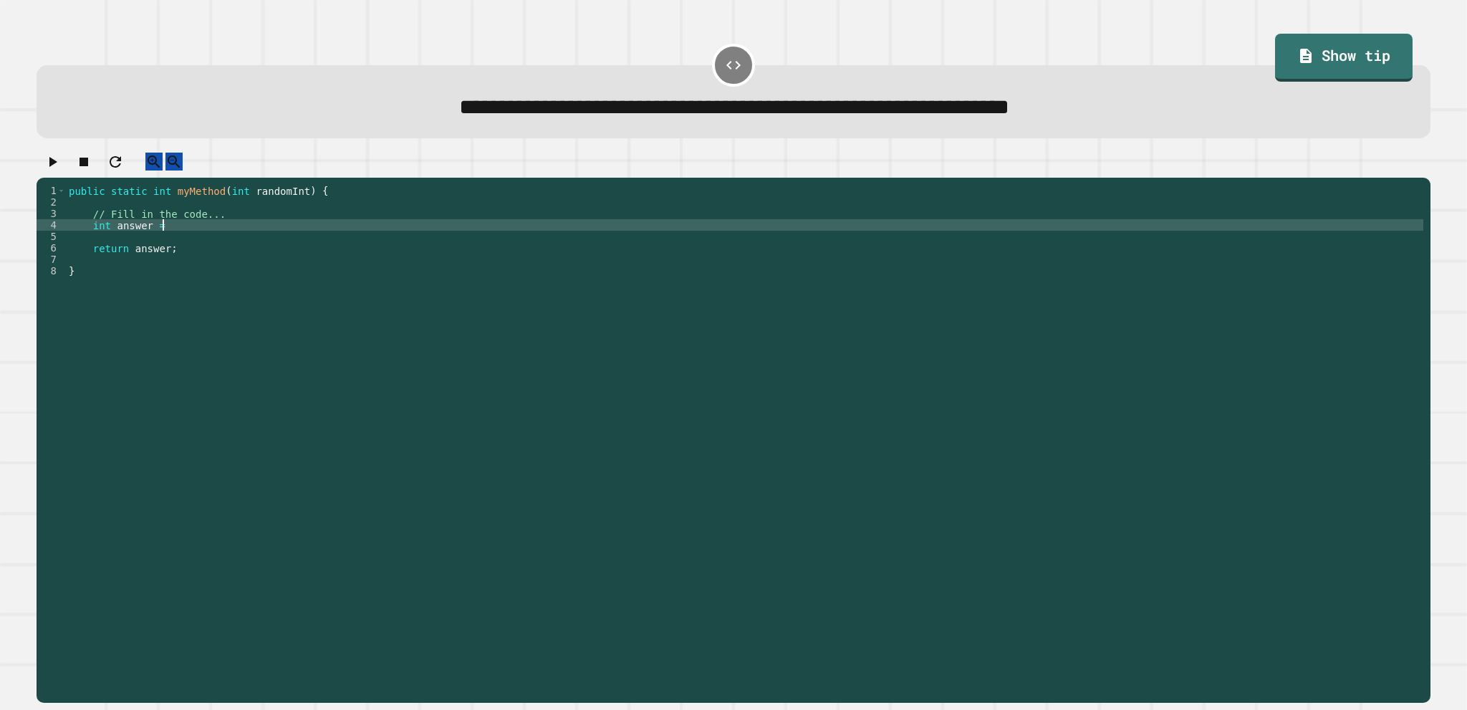
click at [206, 237] on div "public static int myMethod ( int randomInt ) { // Fill in the code... int answe…" at bounding box center [744, 425] width 1357 height 481
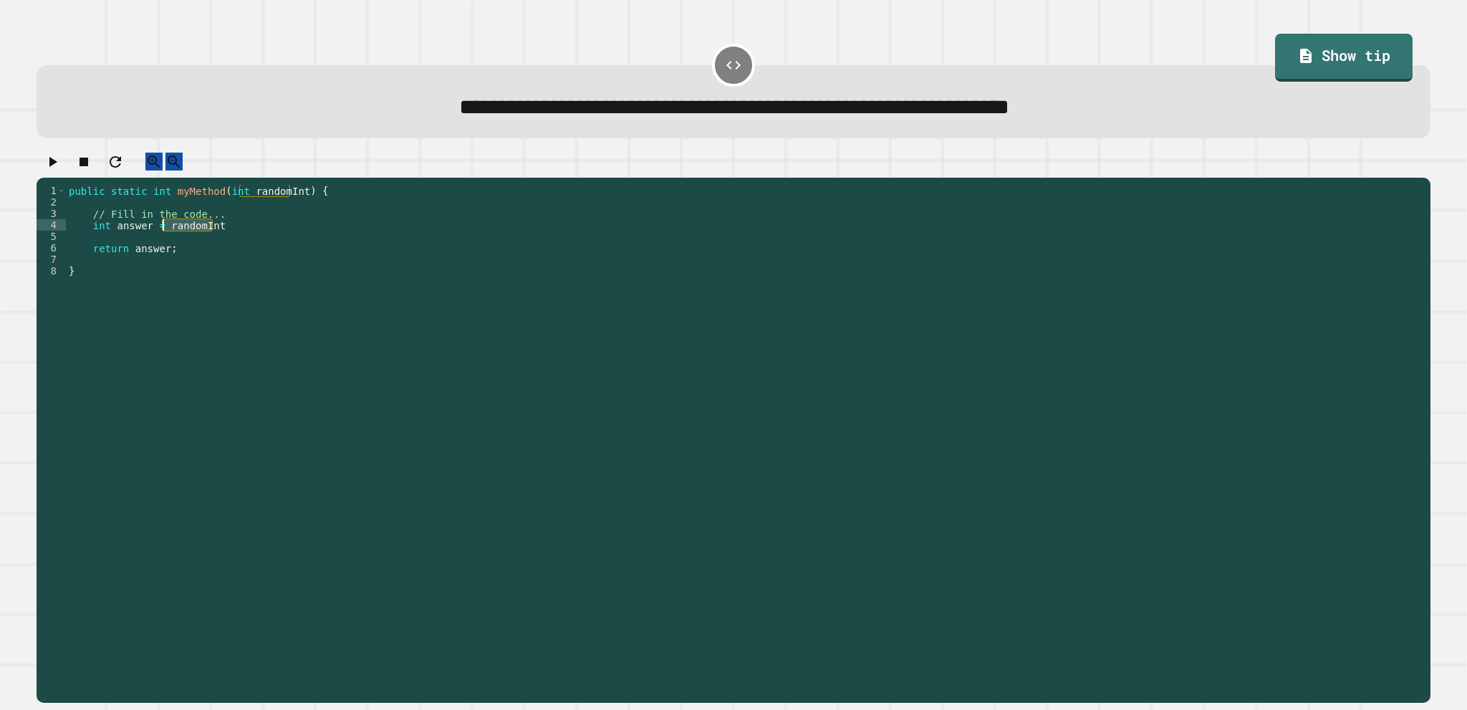
drag, startPoint x: 229, startPoint y: 241, endPoint x: 160, endPoint y: 237, distance: 68.9
click at [160, 237] on div "public static int myMethod ( int randomInt ) { // Fill in the code... int answe…" at bounding box center [744, 425] width 1357 height 481
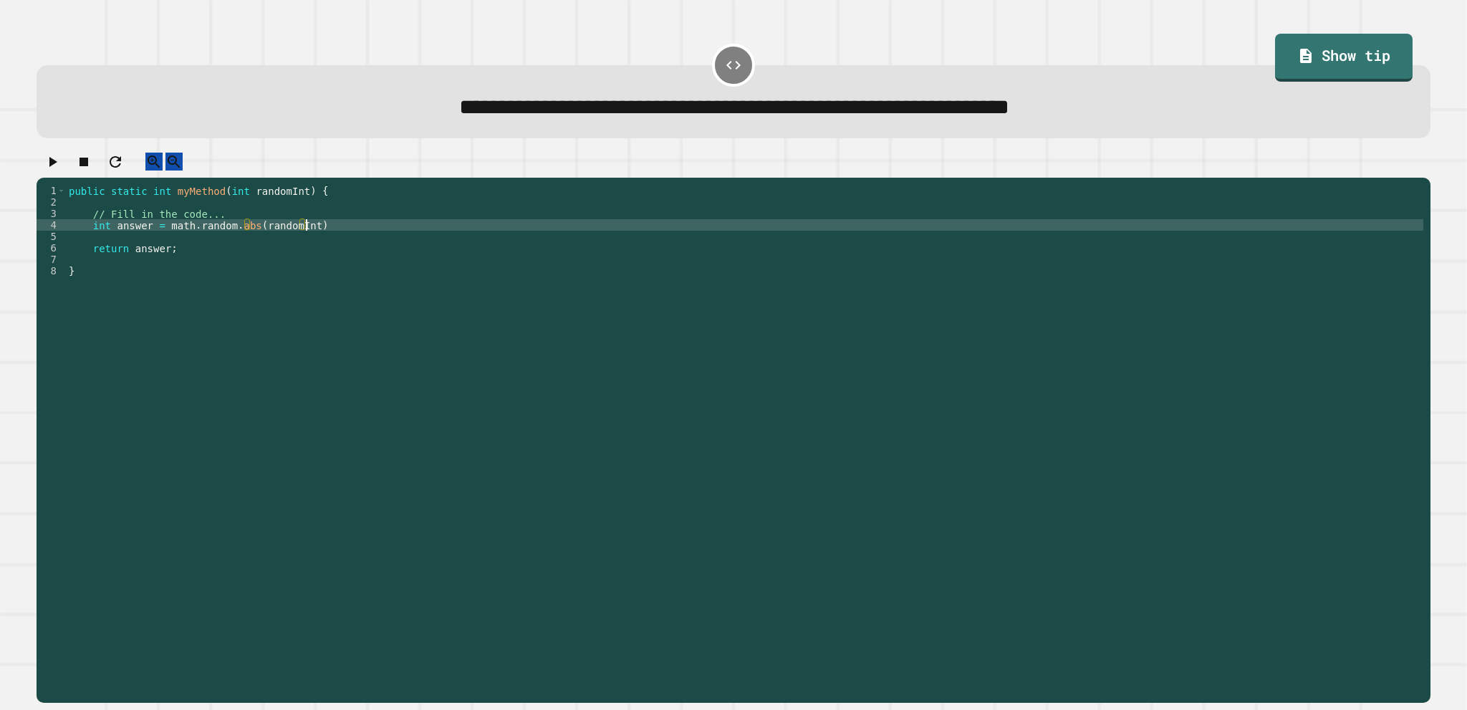
scroll to position [0, 16]
click at [61, 163] on icon "button" at bounding box center [52, 161] width 17 height 17
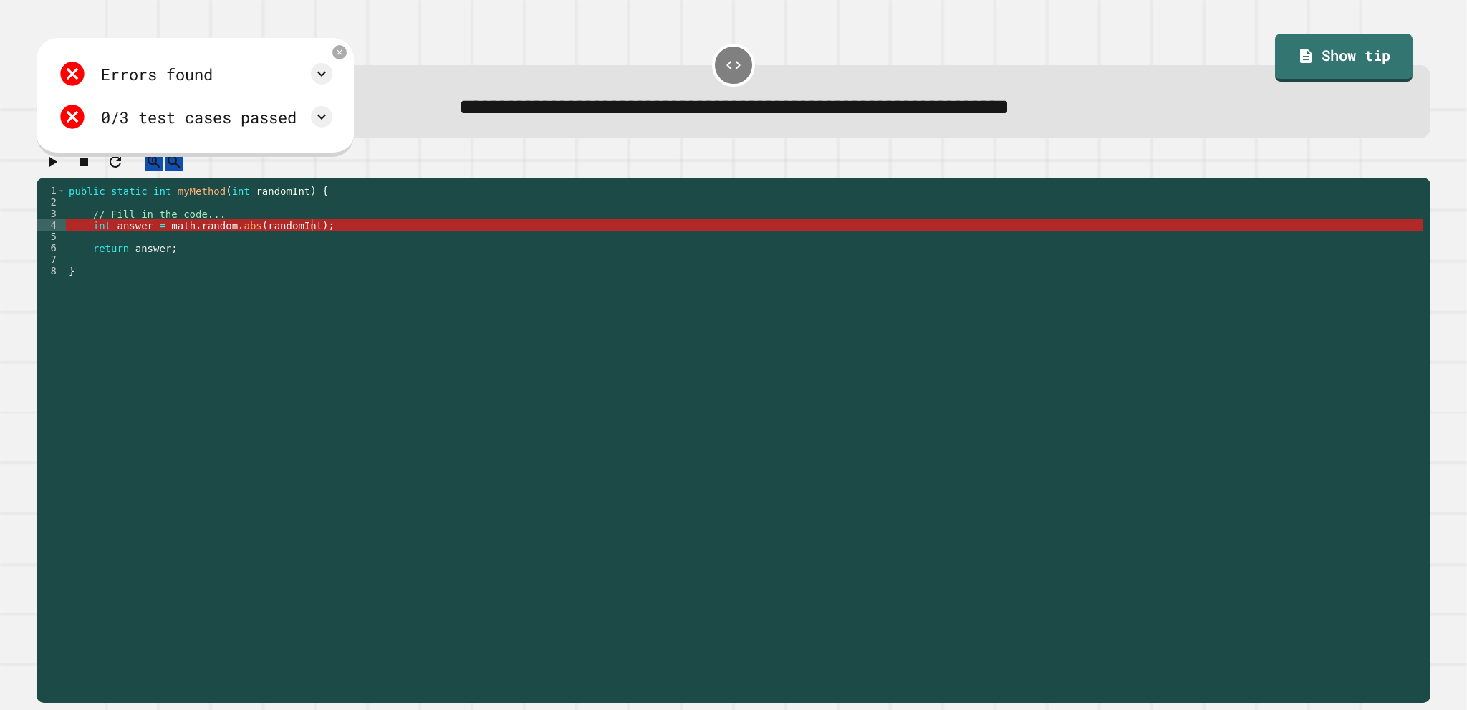
click at [273, 237] on div "public static int myMethod ( int randomInt ) { // Fill in the code... int answe…" at bounding box center [744, 425] width 1357 height 481
click at [313, 237] on div "public static int myMethod ( int randomInt ) { // Fill in the code... int answe…" at bounding box center [744, 425] width 1357 height 481
click at [286, 242] on div "public static int myMethod ( int randomInt ) { // Fill in the code... int answe…" at bounding box center [744, 425] width 1357 height 481
click at [166, 240] on div "public static int myMethod ( int randomInt ) { // Fill in the code... int answe…" at bounding box center [744, 425] width 1357 height 481
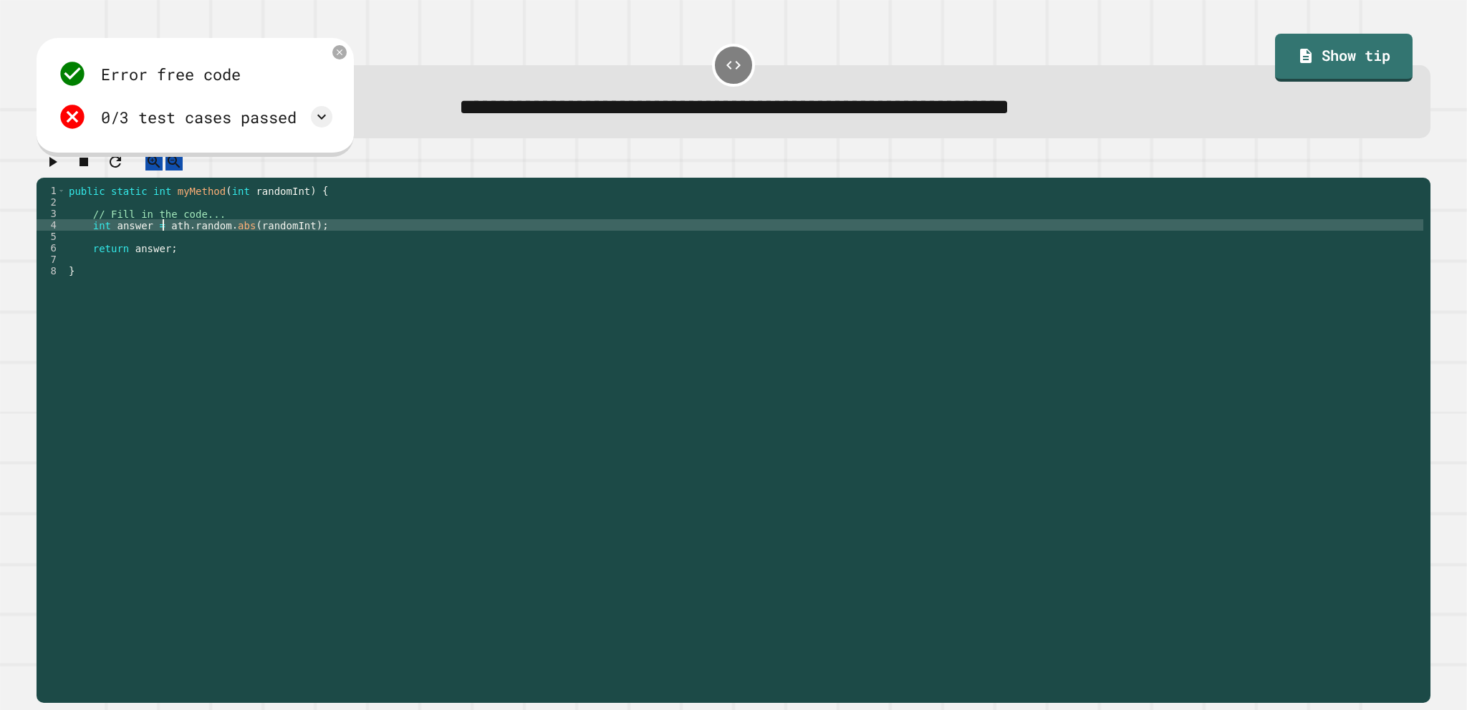
scroll to position [0, 7]
click at [61, 165] on icon "button" at bounding box center [52, 161] width 17 height 17
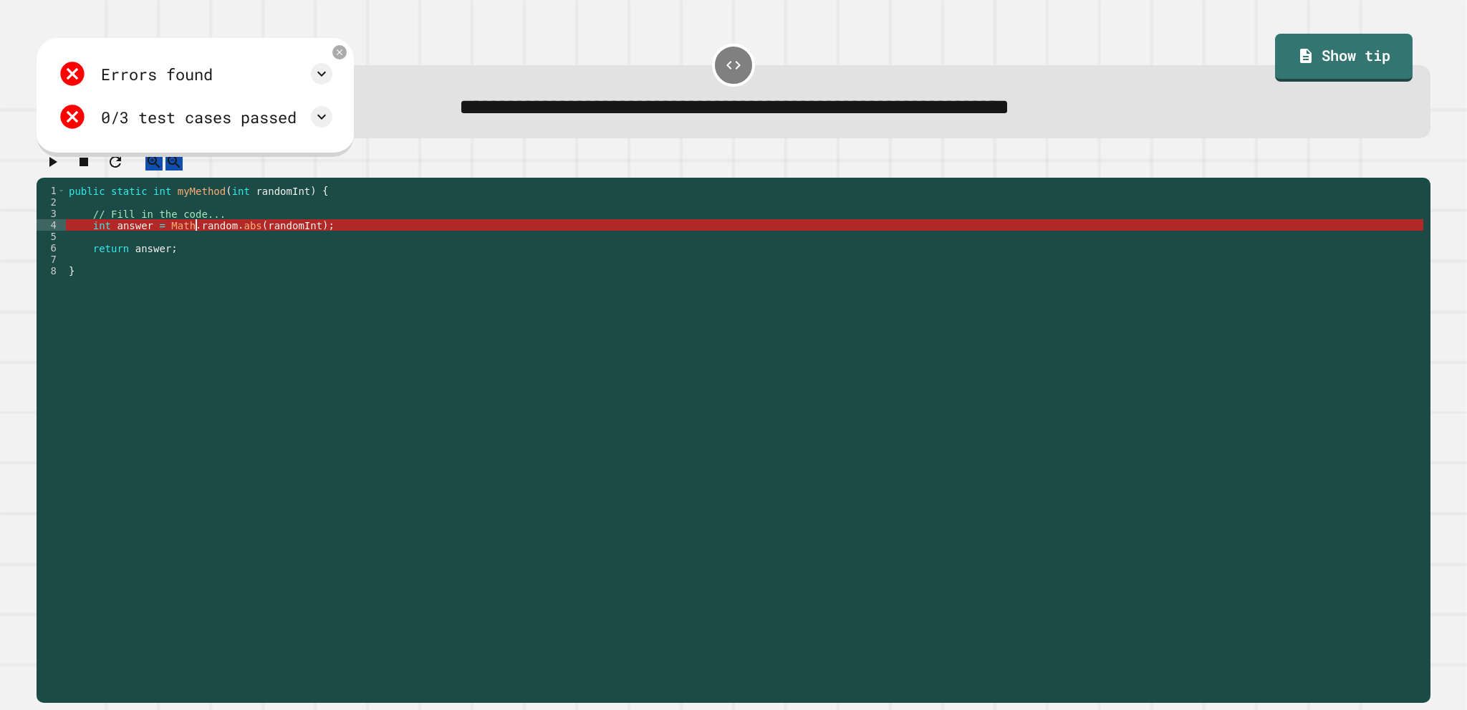
click at [193, 243] on div "public static int myMethod ( int randomInt ) { // Fill in the code... int answe…" at bounding box center [744, 425] width 1357 height 481
click at [238, 212] on div "public static int myMethod ( int randomInt ) { // Fill in the code... int answe…" at bounding box center [744, 425] width 1357 height 481
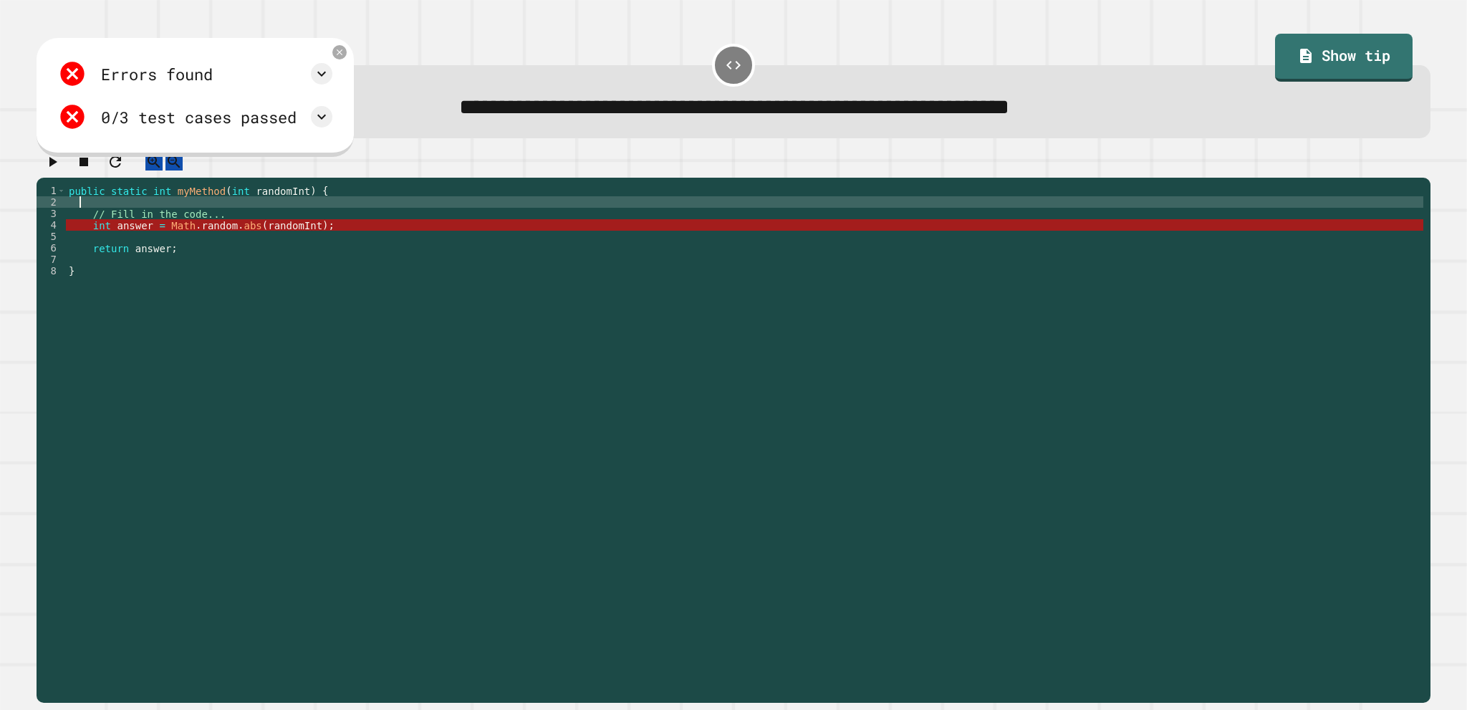
scroll to position [0, 0]
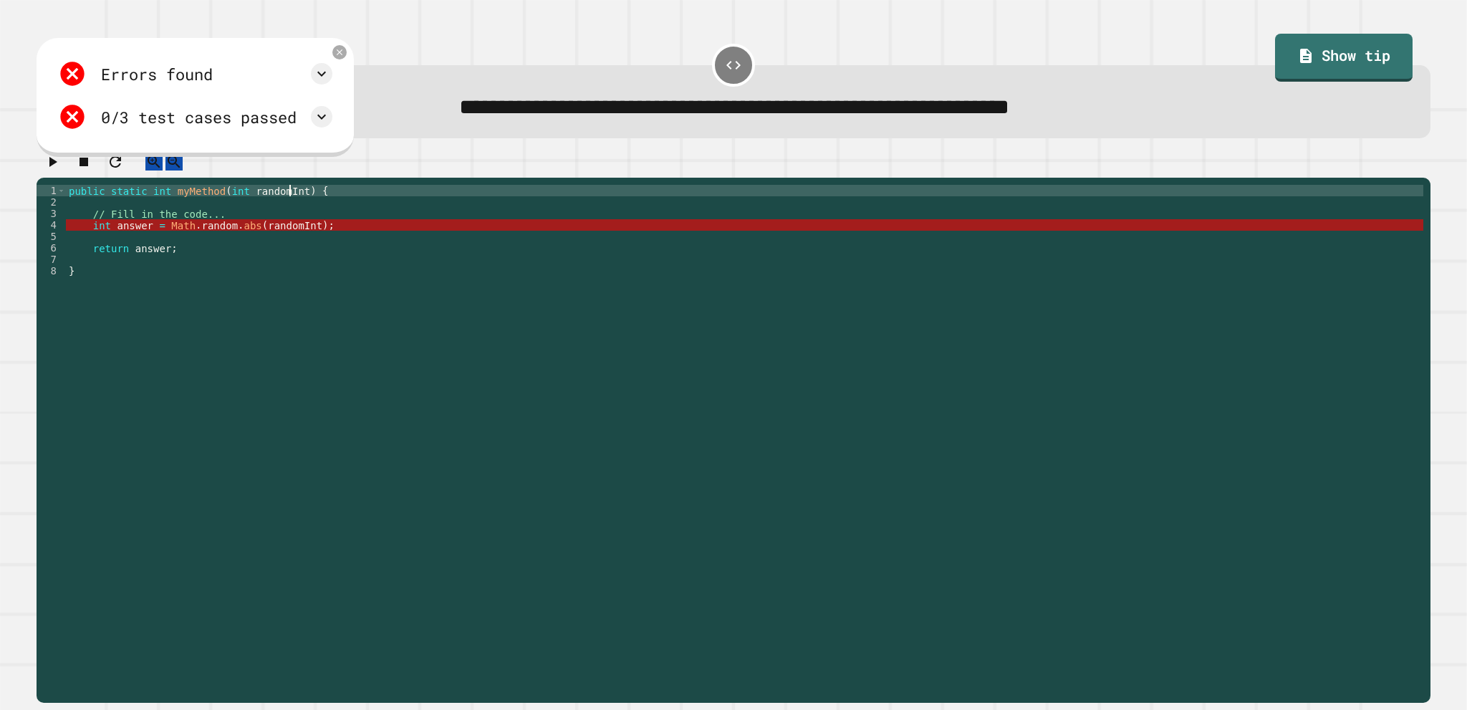
click at [289, 204] on div "public static int myMethod ( int randomInt ) { // Fill in the code... int answe…" at bounding box center [744, 425] width 1357 height 481
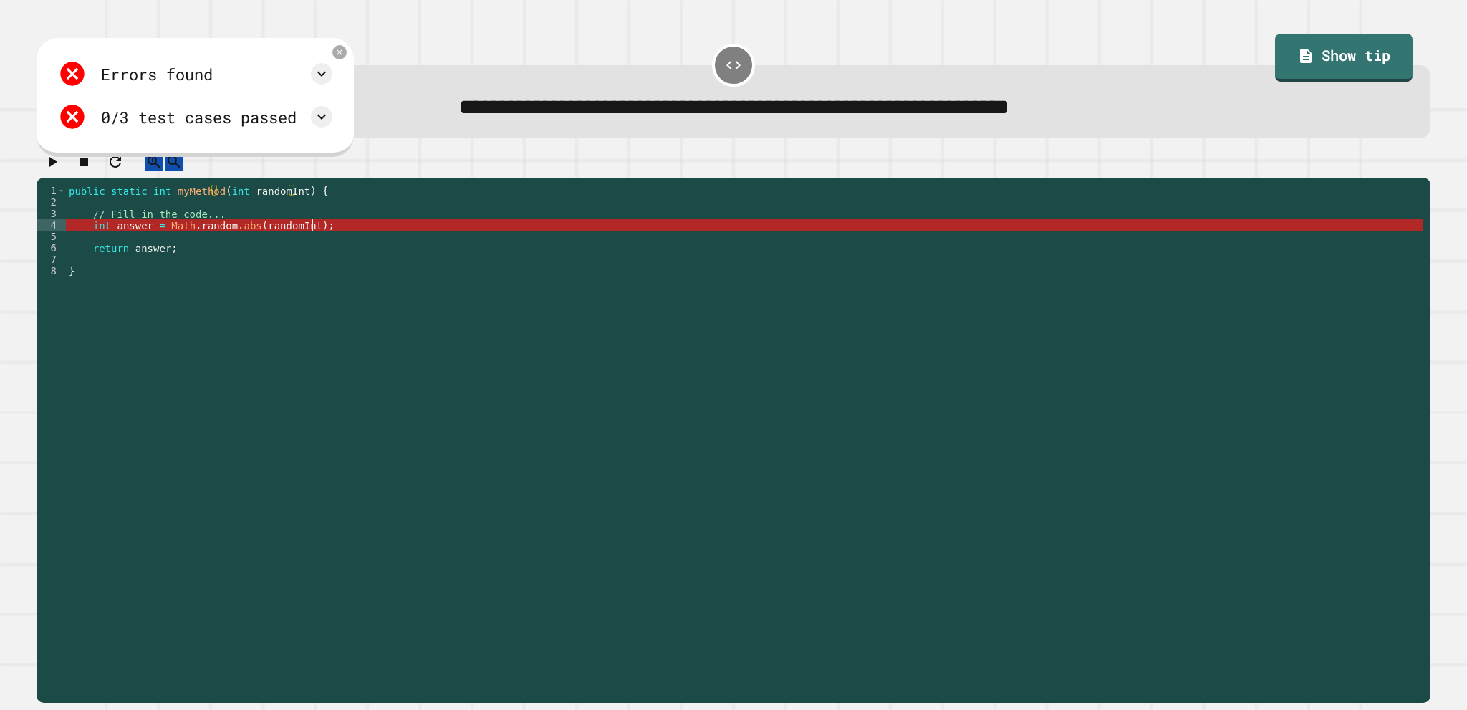
click at [332, 241] on div "public static int myMethod ( int randomInt ) { // Fill in the code... int answe…" at bounding box center [744, 425] width 1357 height 481
click at [1284, 48] on link "Show tip" at bounding box center [1343, 55] width 119 height 51
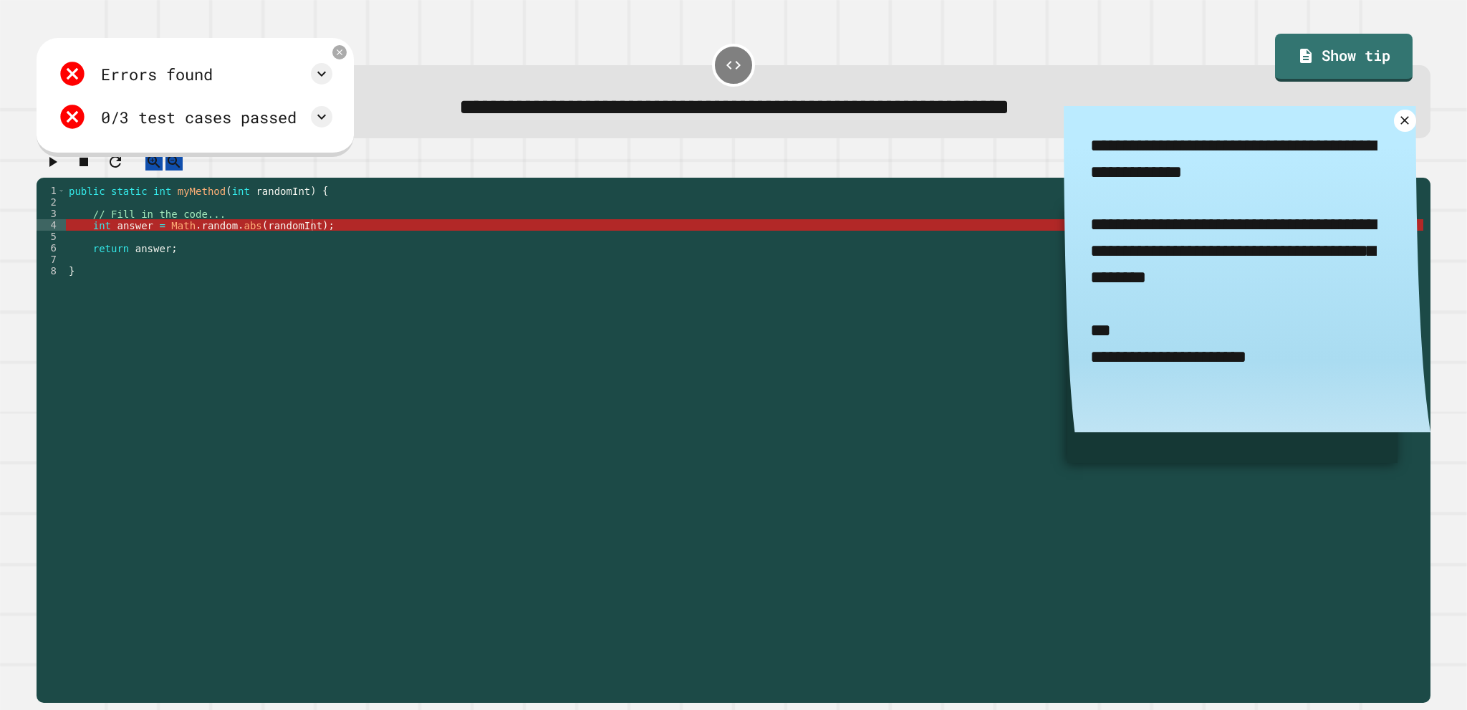
click at [204, 237] on div "public static int myMethod ( int randomInt ) { // Fill in the code... int answe…" at bounding box center [744, 425] width 1357 height 481
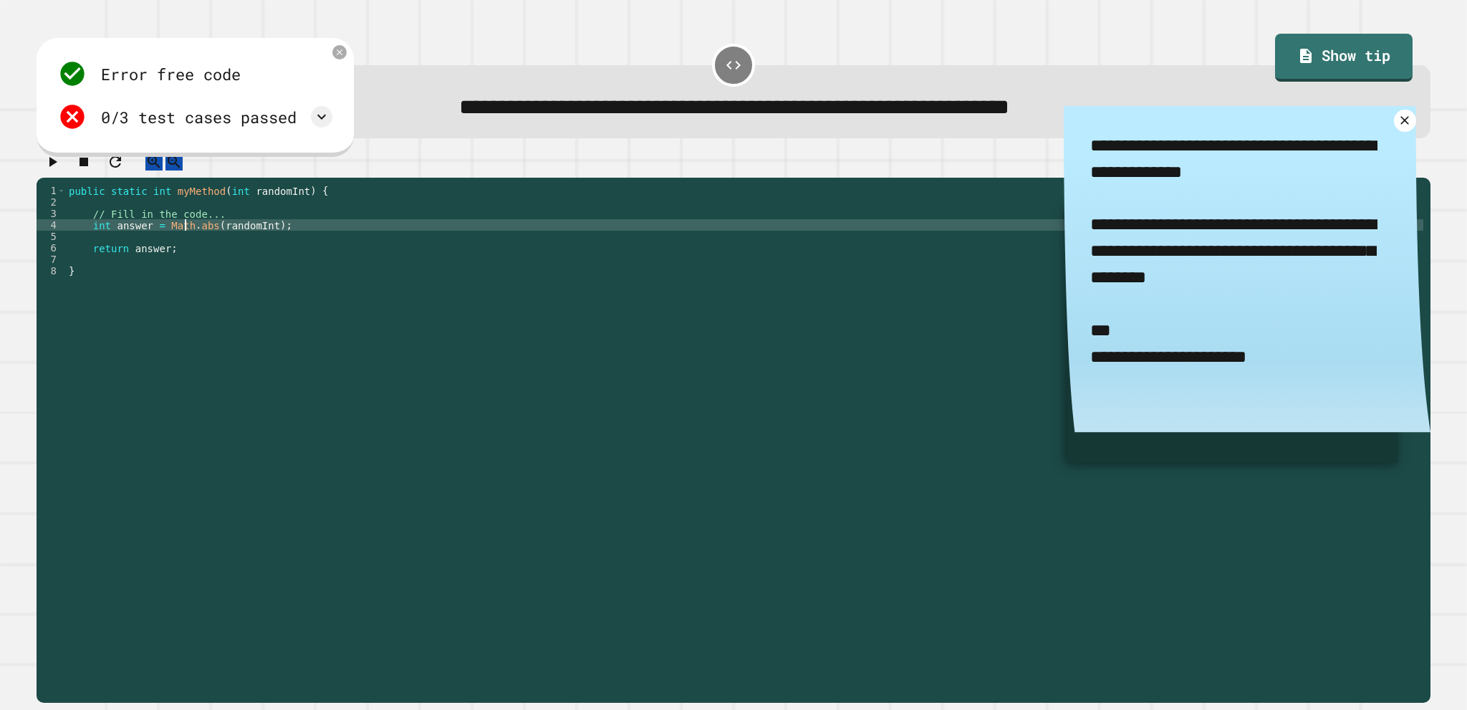
type textarea "**********"
click at [54, 170] on icon "button" at bounding box center [52, 161] width 17 height 17
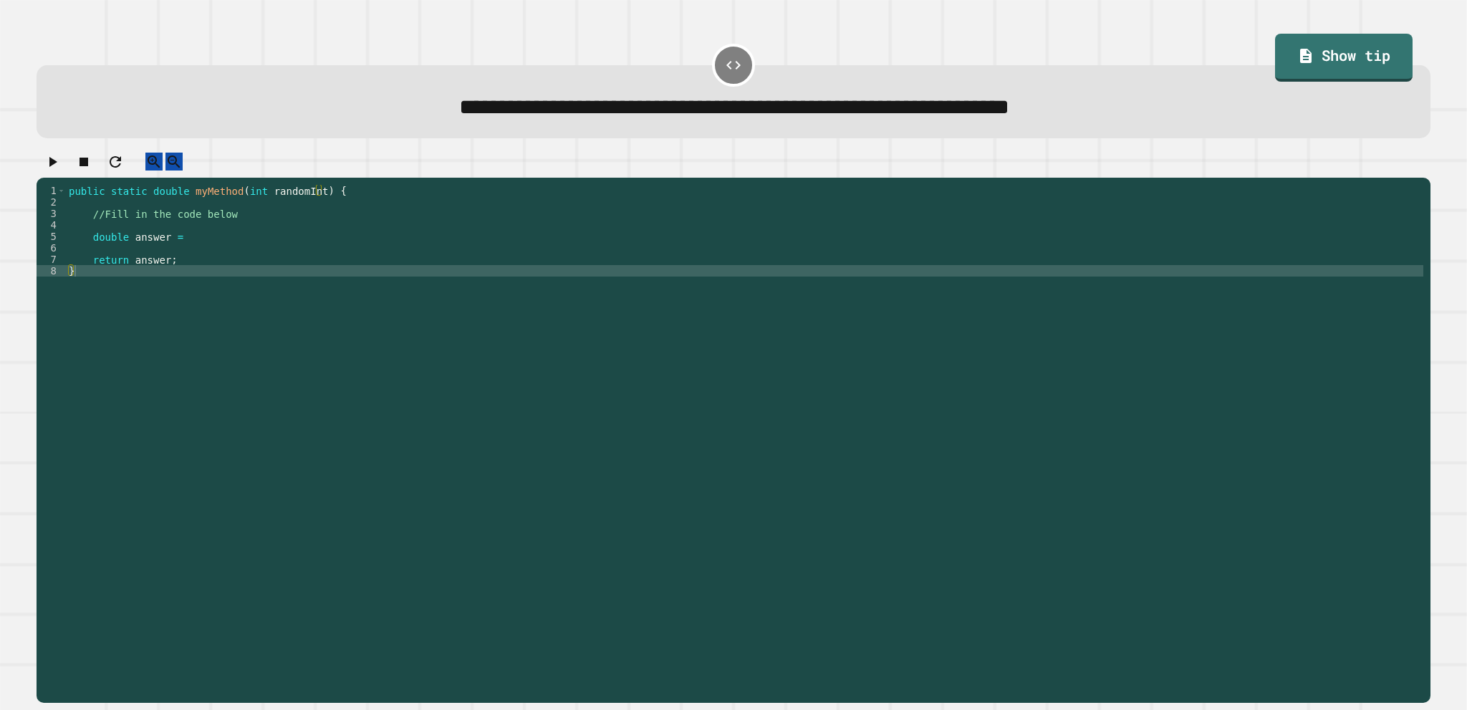
click at [226, 251] on div "public static double myMethod ( int randomInt ) { //Fill in the code below doub…" at bounding box center [744, 425] width 1357 height 481
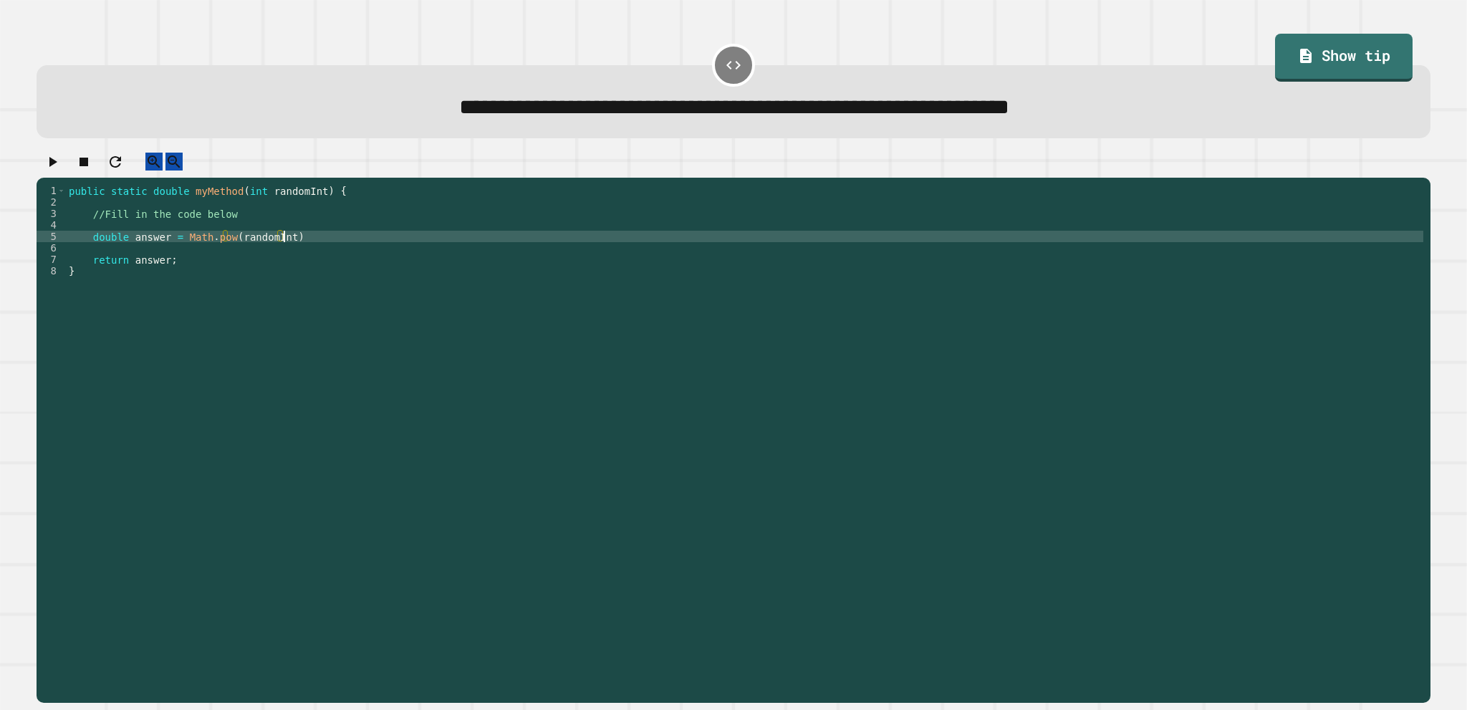
scroll to position [0, 14]
click at [61, 170] on icon "button" at bounding box center [52, 161] width 17 height 17
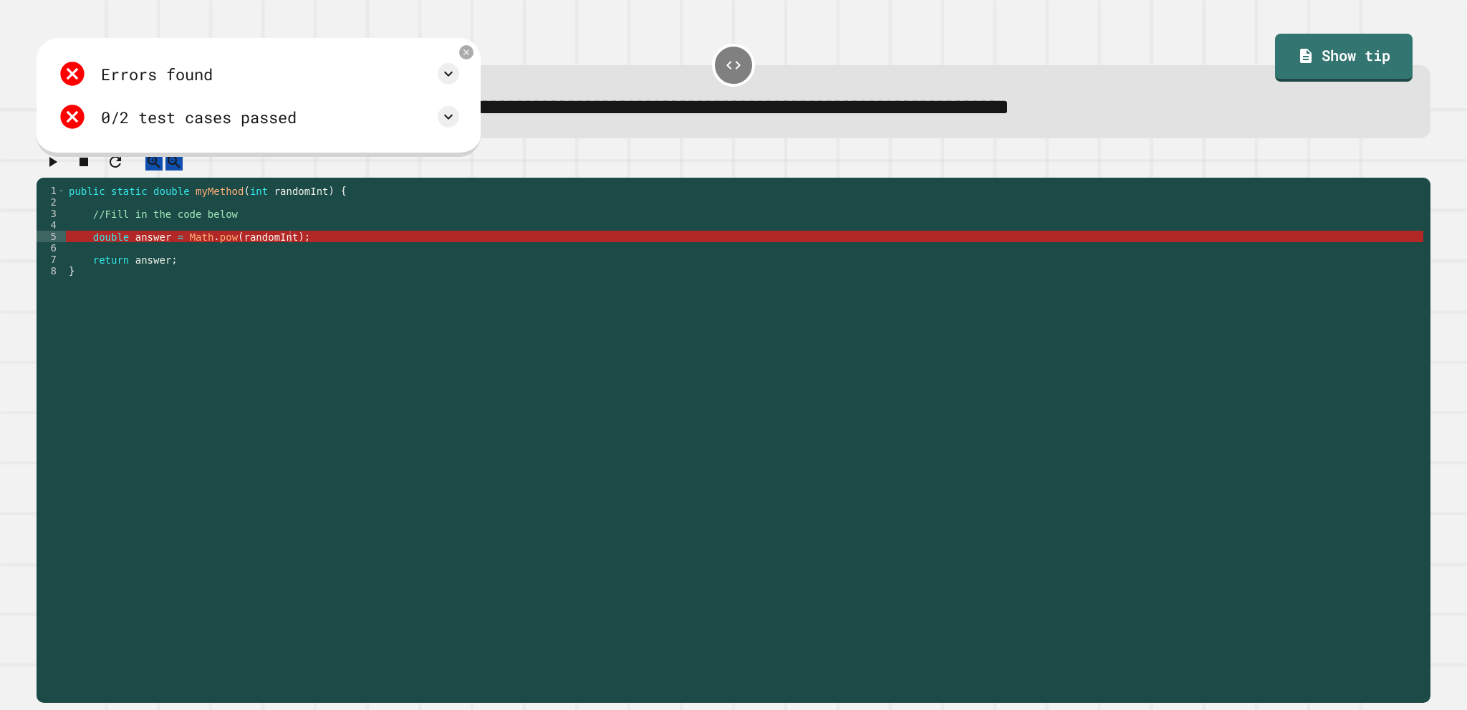
click at [223, 249] on div "public static double myMethod ( int randomInt ) { //Fill in the code below doub…" at bounding box center [744, 425] width 1357 height 481
click at [278, 251] on div "public static double myMethod ( int randomInt ) { //Fill in the code below doub…" at bounding box center [744, 425] width 1357 height 481
click at [291, 251] on div "public static double myMethod ( int randomInt ) { //Fill in the code below doub…" at bounding box center [744, 425] width 1357 height 481
click at [278, 250] on div "public static double myMethod ( int randomInt ) { //Fill in the code below doub…" at bounding box center [744, 425] width 1357 height 481
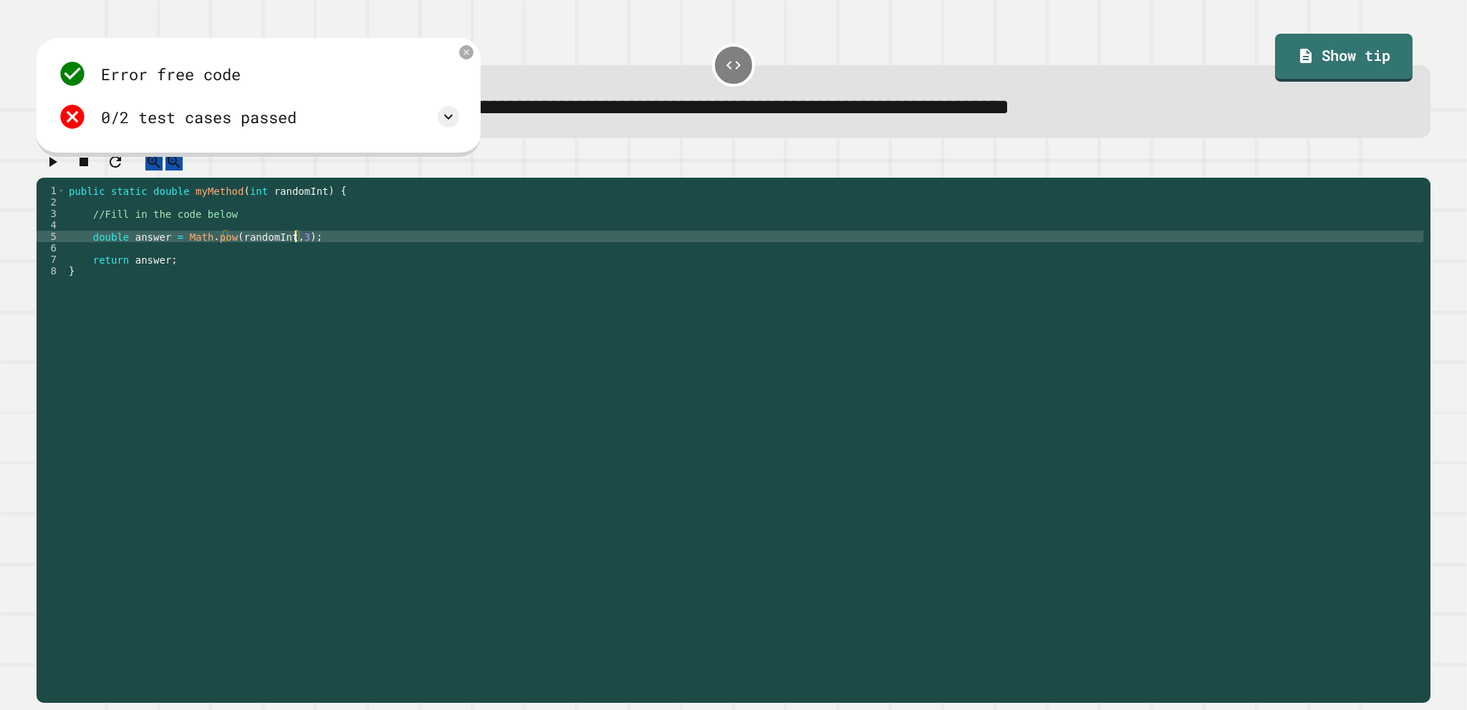
scroll to position [0, 16]
type textarea "**********"
click at [59, 170] on icon "button" at bounding box center [52, 161] width 17 height 17
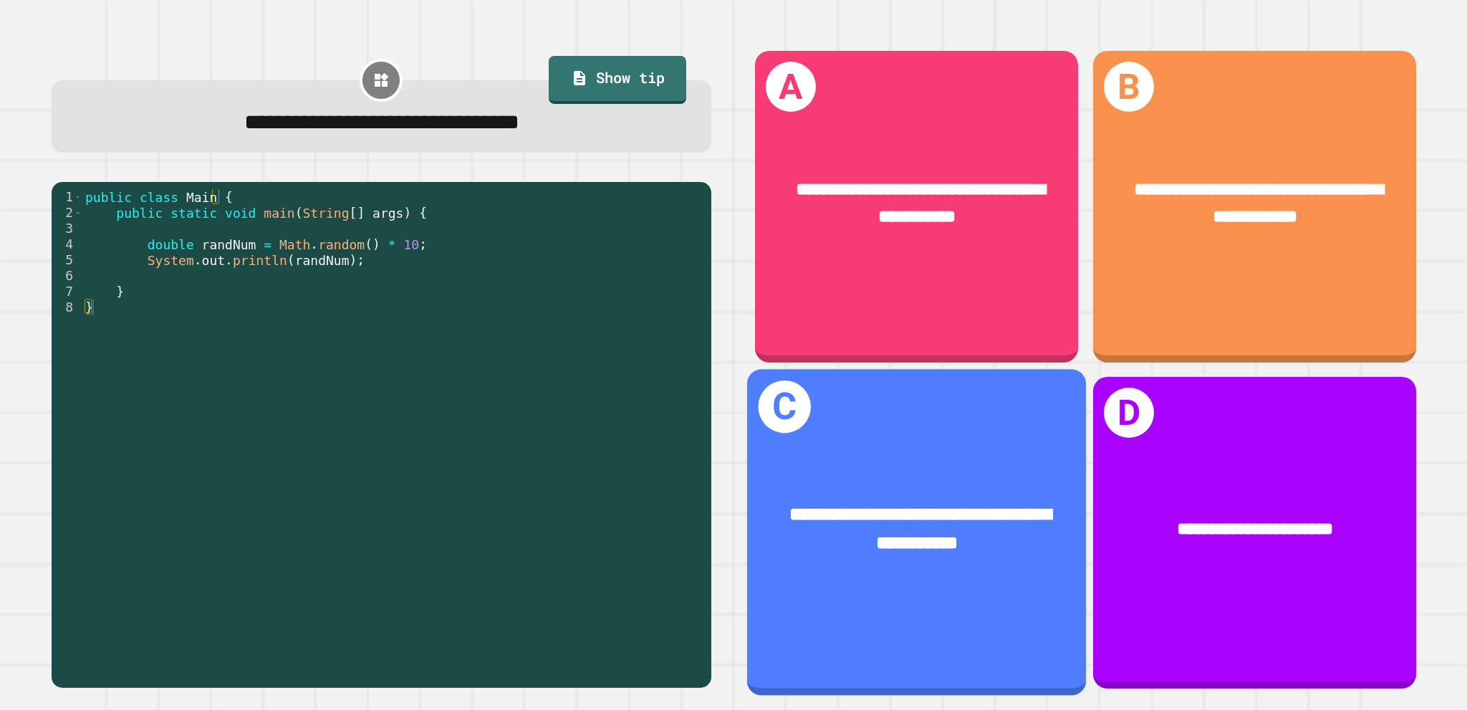
click at [1025, 505] on span "**********" at bounding box center [920, 528] width 261 height 47
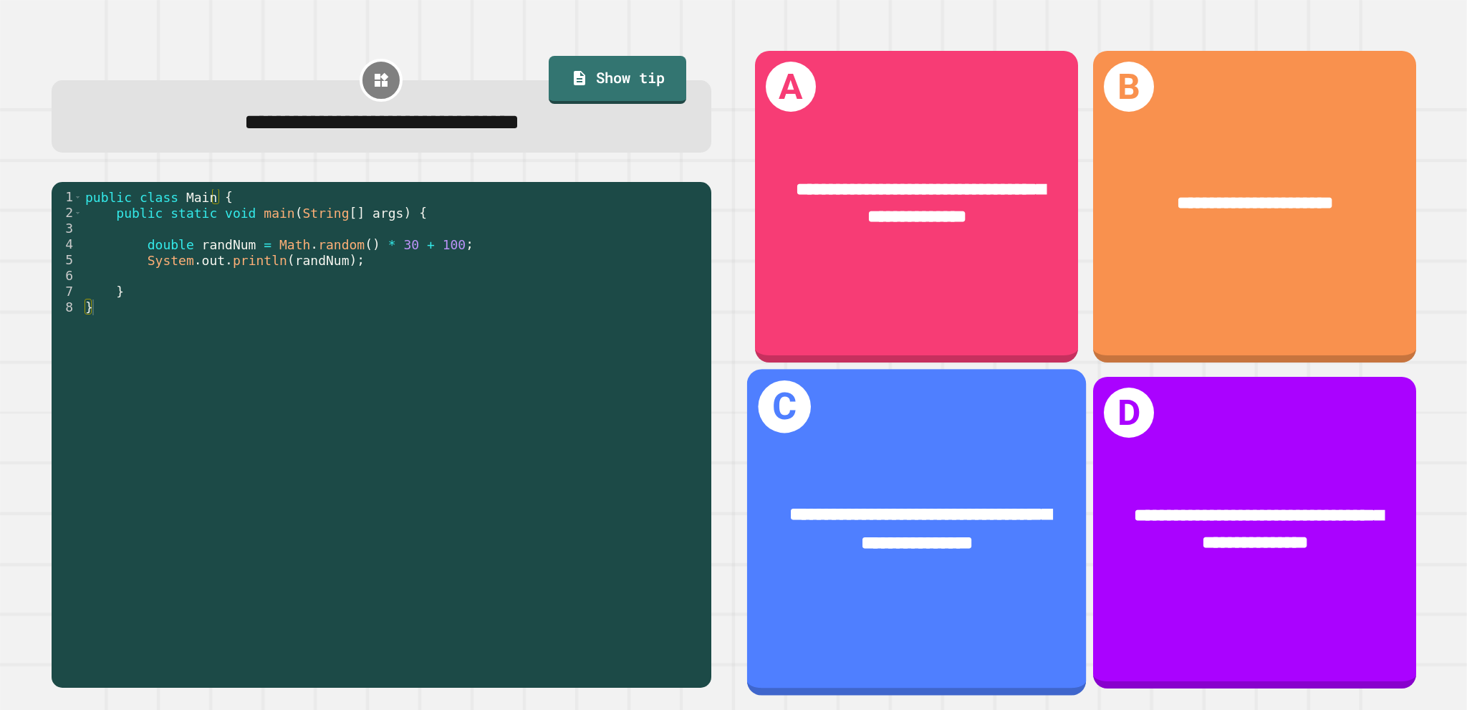
click at [930, 440] on div "**********" at bounding box center [916, 532] width 339 height 327
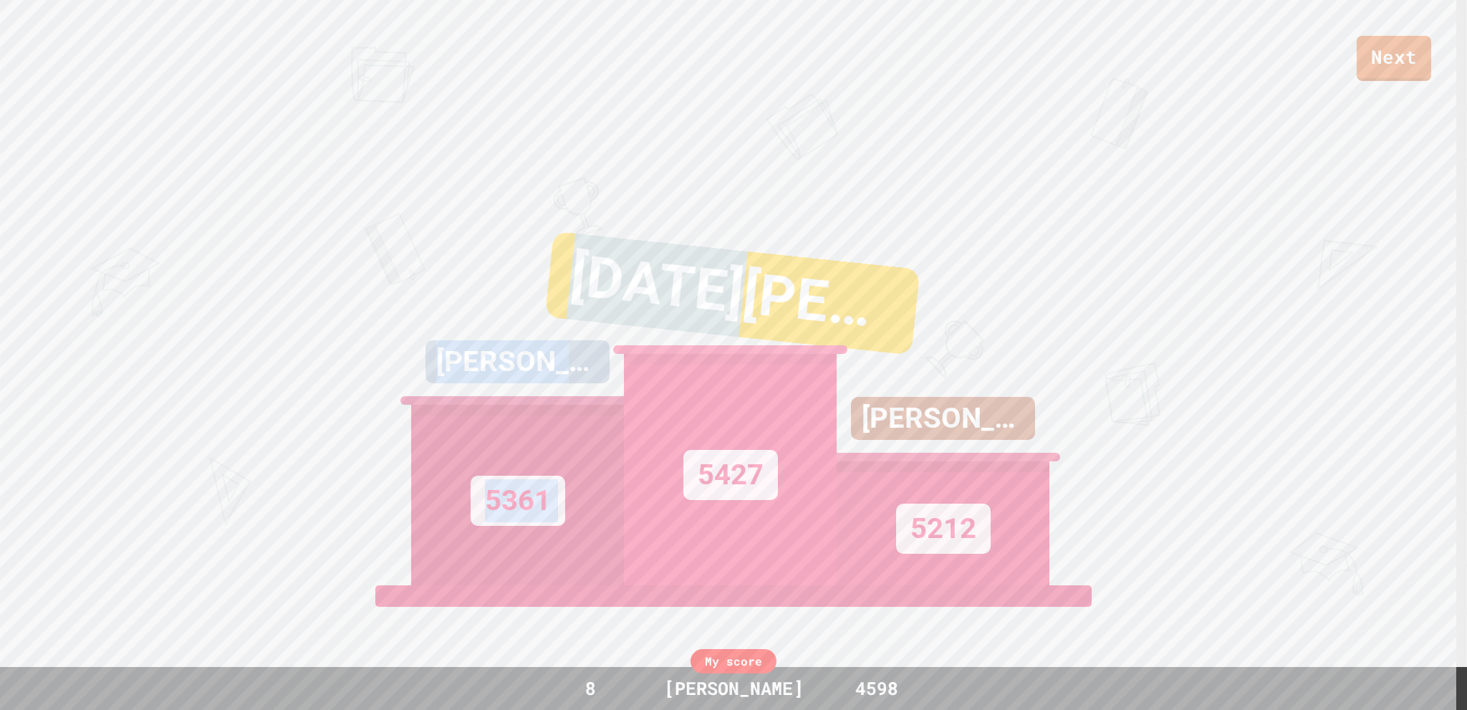
drag, startPoint x: 593, startPoint y: 184, endPoint x: 751, endPoint y: 292, distance: 190.7
click at [751, 292] on div "Next [PERSON_NAME] 5361 [DATE][PERSON_NAME] 5427 [PERSON_NAME] 5212 View leader…" at bounding box center [733, 355] width 1467 height 710
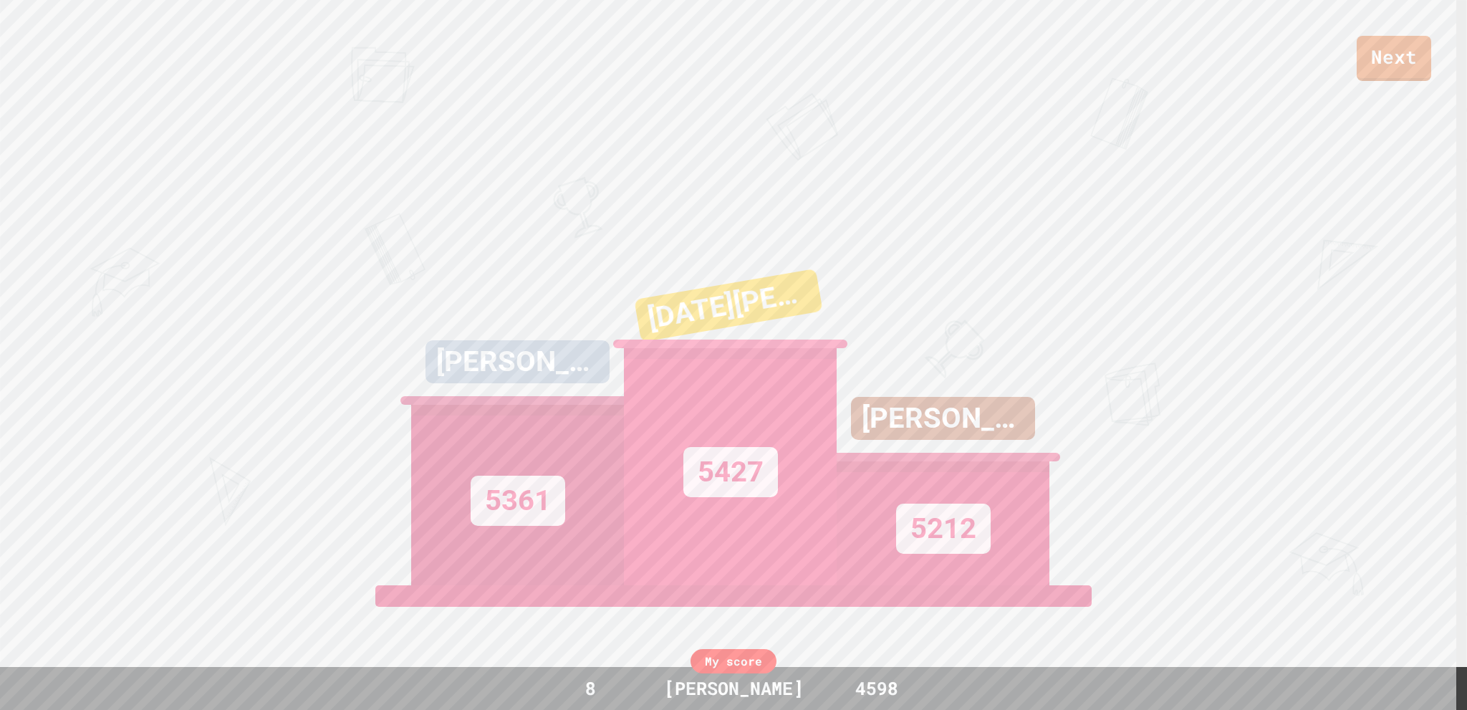
click at [751, 292] on div "[DATE][PERSON_NAME]" at bounding box center [728, 306] width 188 height 74
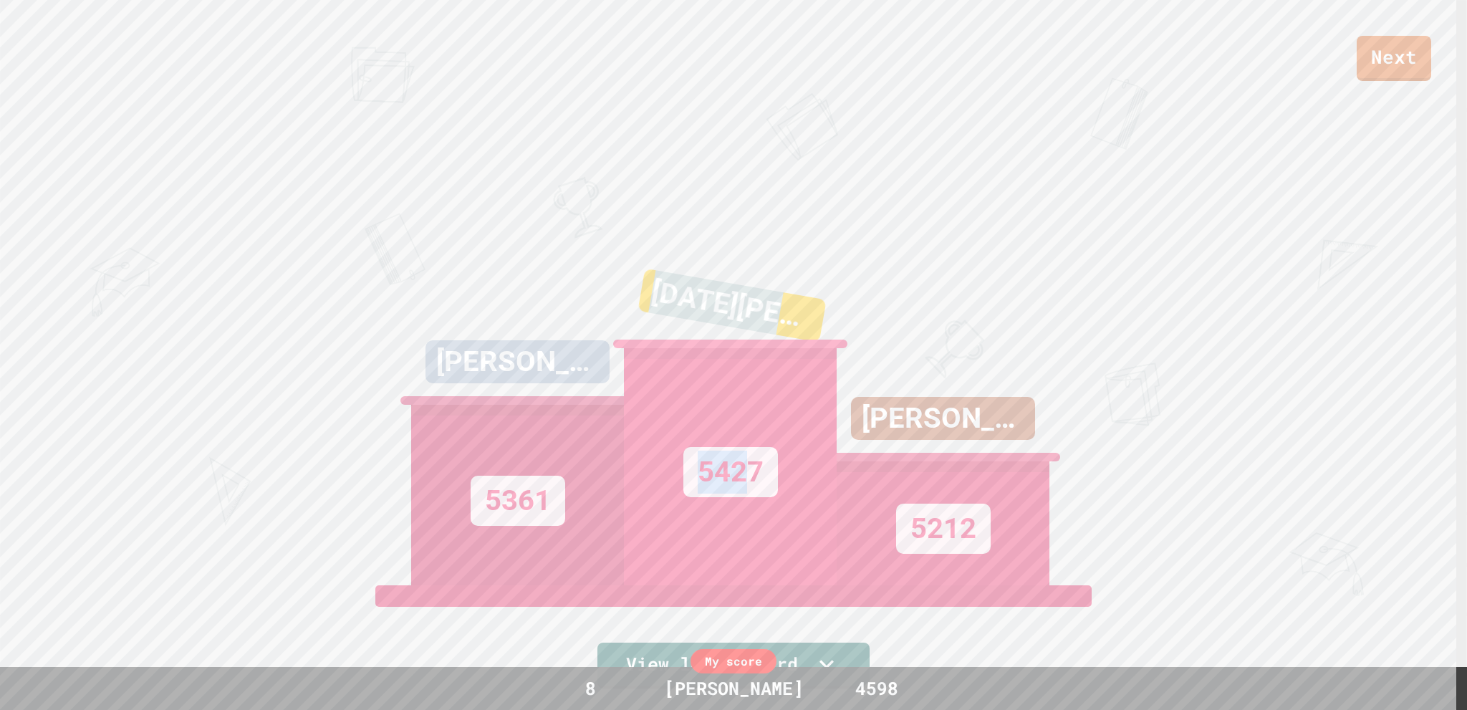
drag, startPoint x: 655, startPoint y: 213, endPoint x: 748, endPoint y: 403, distance: 212.1
click at [748, 403] on div "Next [PERSON_NAME] 5361 [DATE][PERSON_NAME] 5427 [PERSON_NAME] 5212 View leader…" at bounding box center [733, 355] width 1467 height 710
click at [759, 227] on div "[DATE][PERSON_NAME] 5427" at bounding box center [730, 406] width 213 height 358
